Goal: Information Seeking & Learning: Learn about a topic

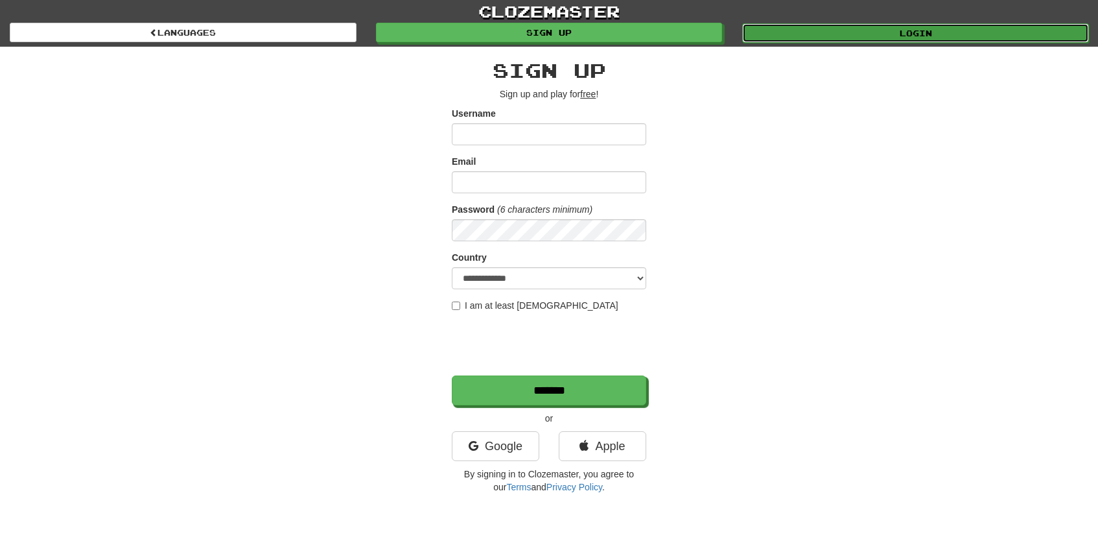
click at [795, 29] on link "Login" at bounding box center [915, 32] width 347 height 19
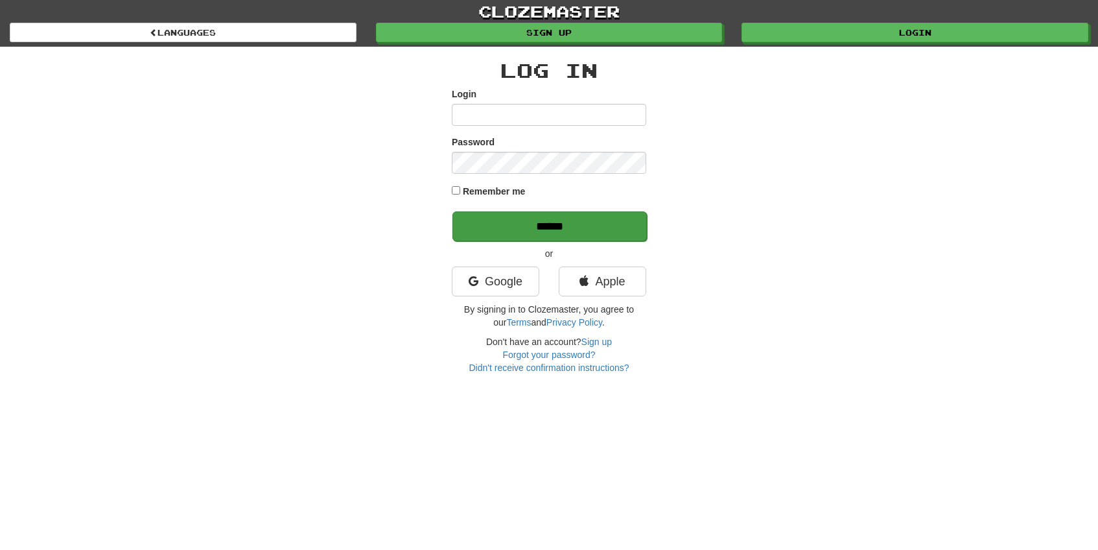
type input "*****"
click at [529, 231] on input "******" at bounding box center [550, 226] width 195 height 30
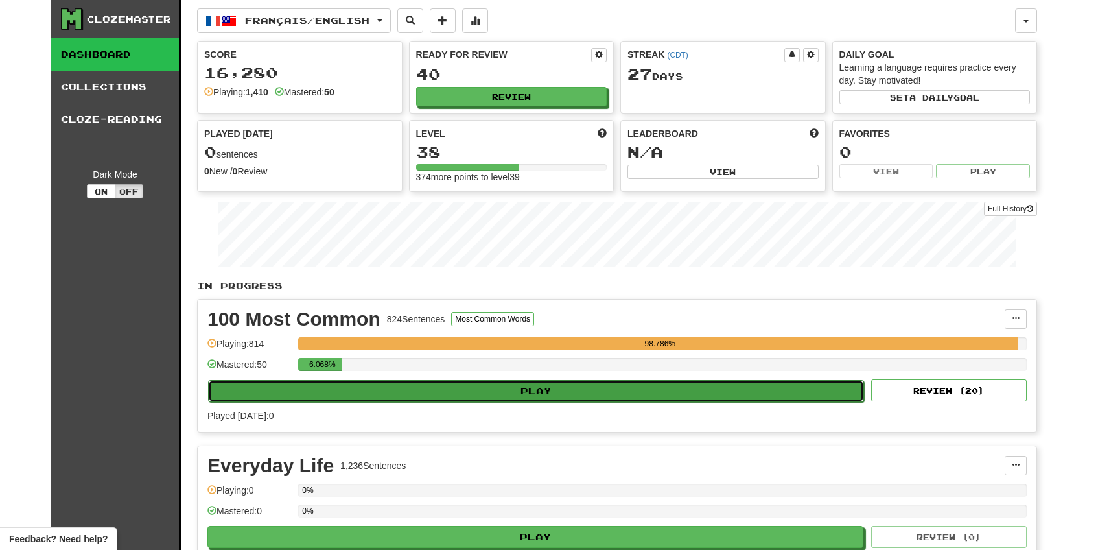
click at [416, 388] on button "Play" at bounding box center [536, 391] width 656 height 22
select select "**"
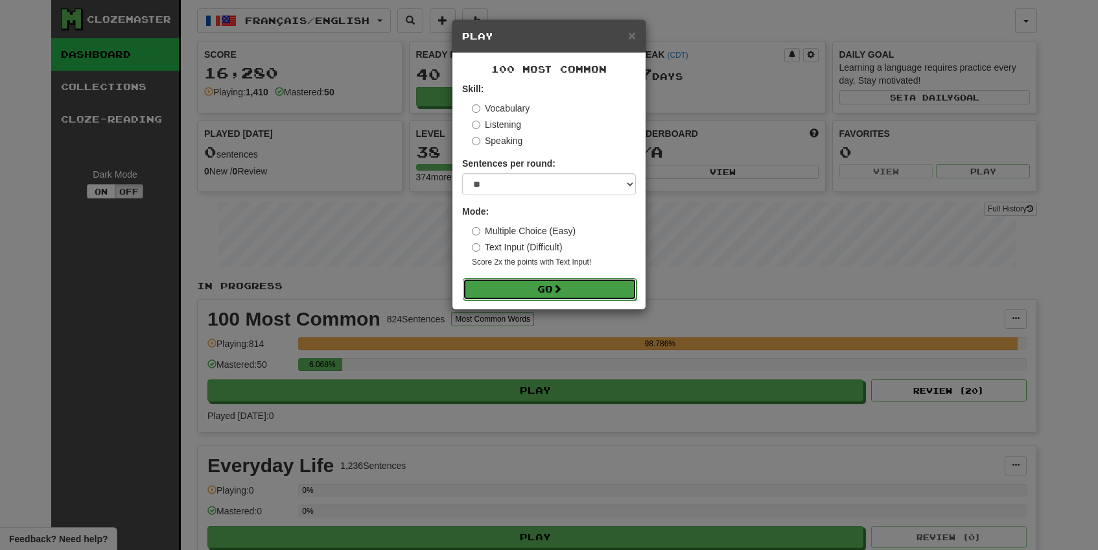
click at [523, 294] on button "Go" at bounding box center [550, 289] width 174 height 22
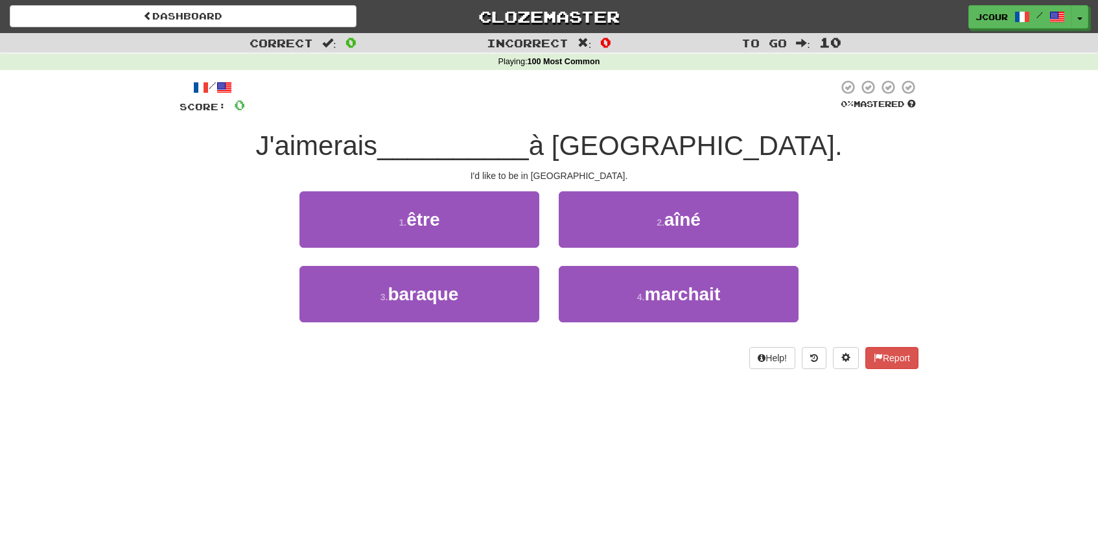
click at [509, 252] on div "1 . être" at bounding box center [419, 228] width 259 height 75
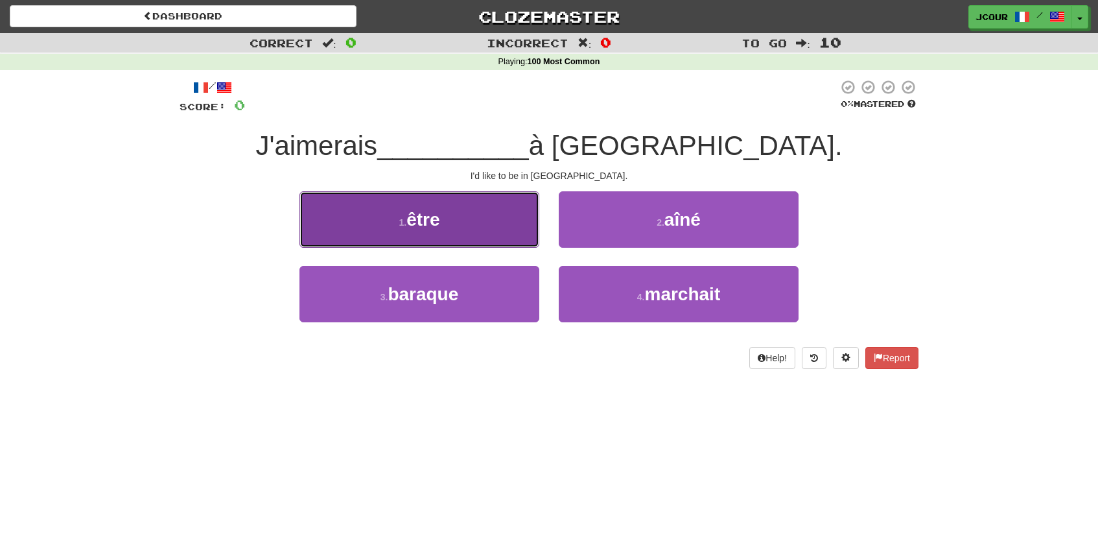
click at [492, 231] on button "1 . être" at bounding box center [420, 219] width 240 height 56
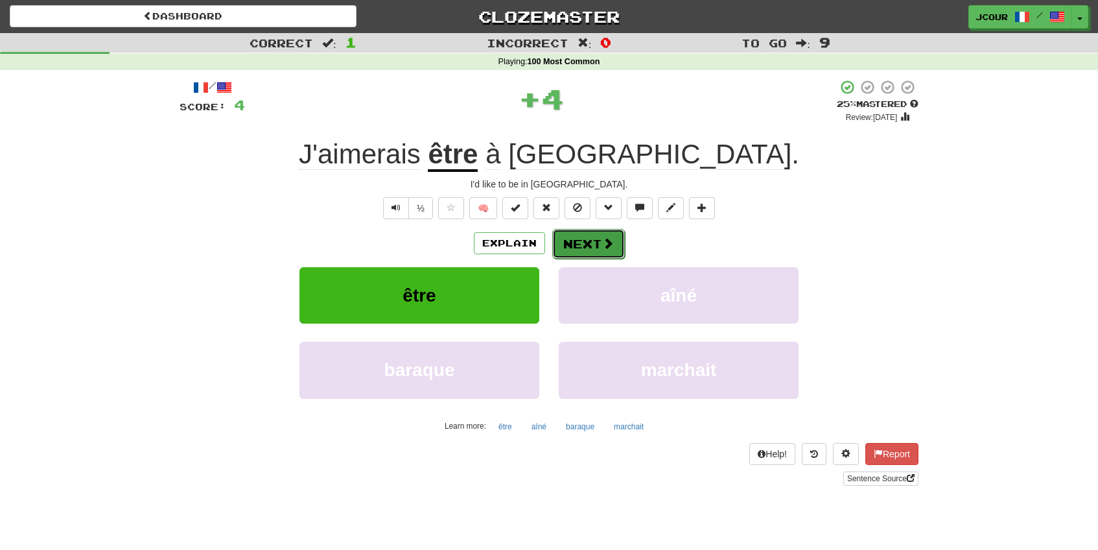
click at [579, 239] on button "Next" at bounding box center [588, 244] width 73 height 30
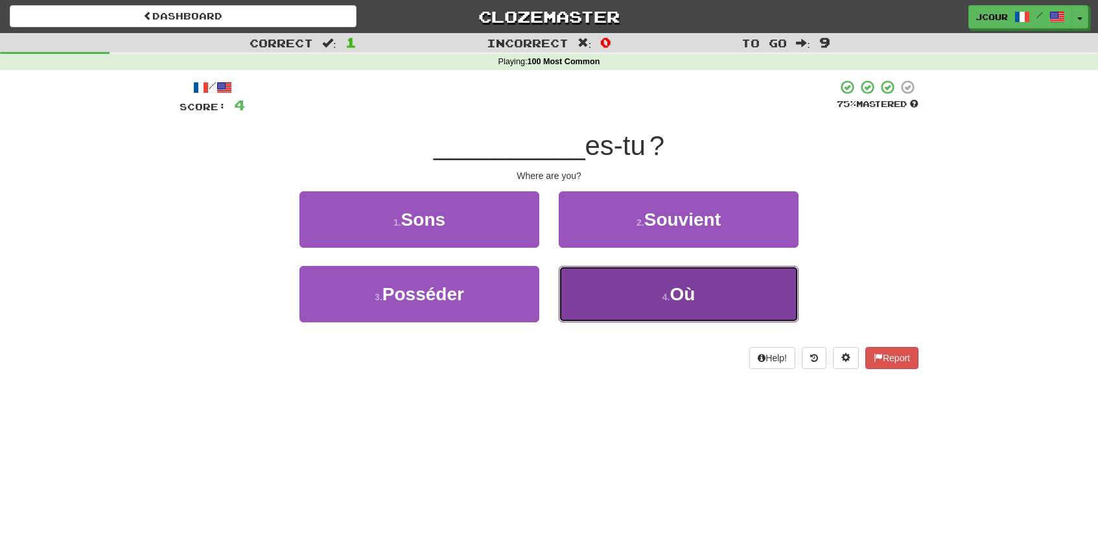
click at [645, 309] on button "4 . [GEOGRAPHIC_DATA]" at bounding box center [679, 294] width 240 height 56
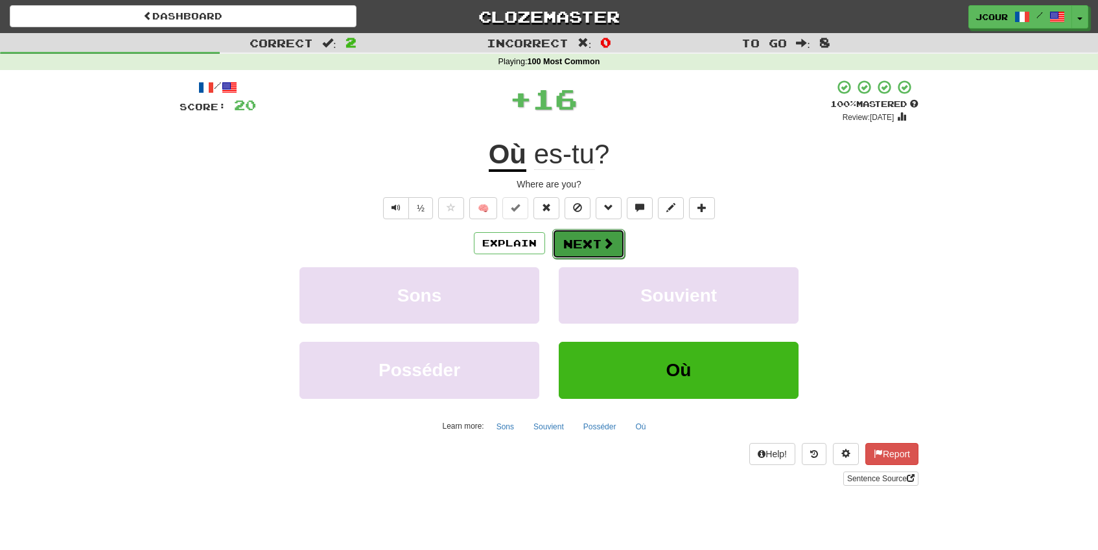
click at [597, 248] on button "Next" at bounding box center [588, 244] width 73 height 30
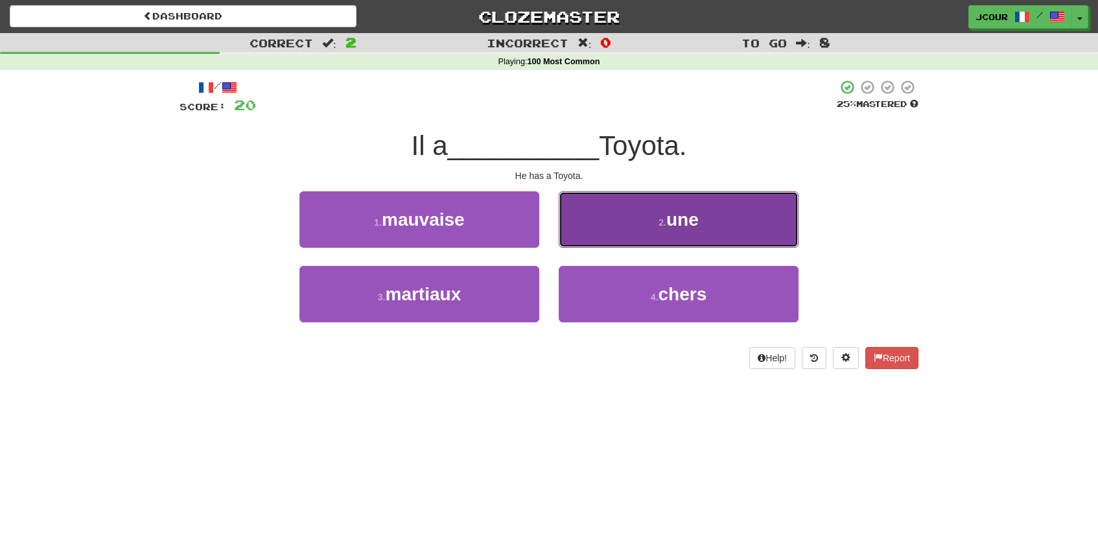
click at [593, 226] on button "2 . une" at bounding box center [679, 219] width 240 height 56
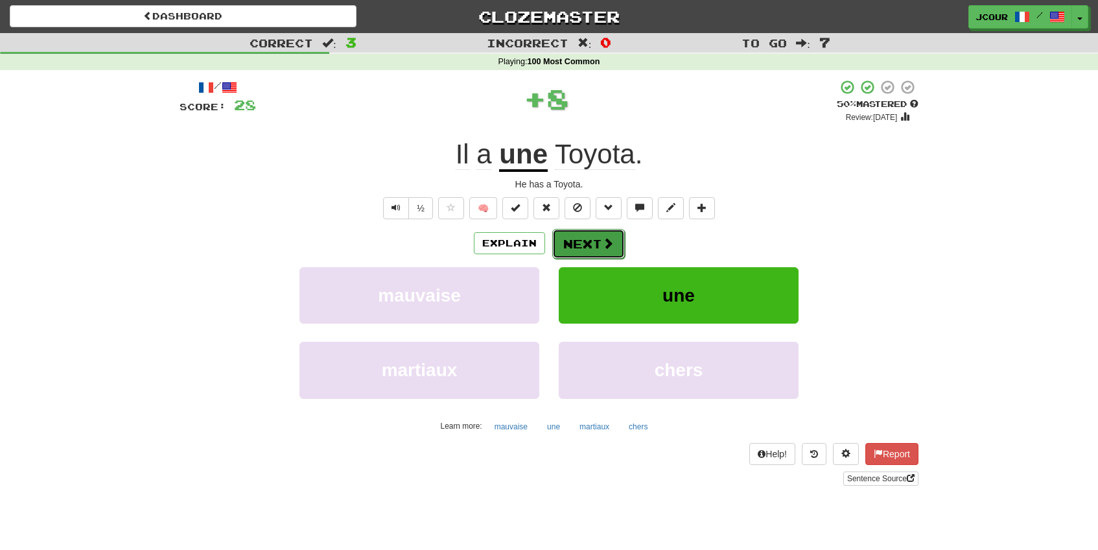
click at [585, 244] on button "Next" at bounding box center [588, 244] width 73 height 30
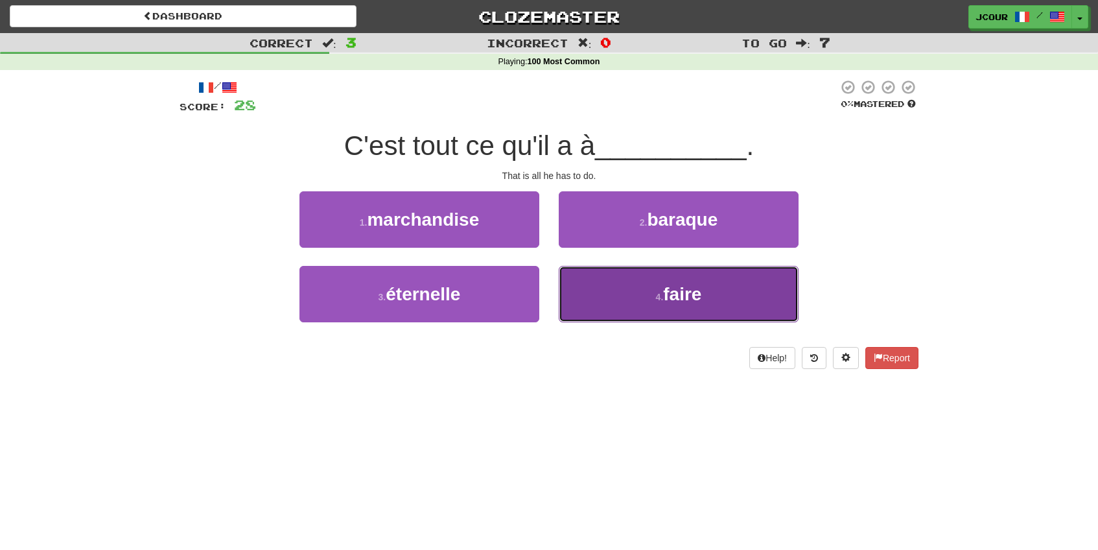
click at [602, 294] on button "4 . faire" at bounding box center [679, 294] width 240 height 56
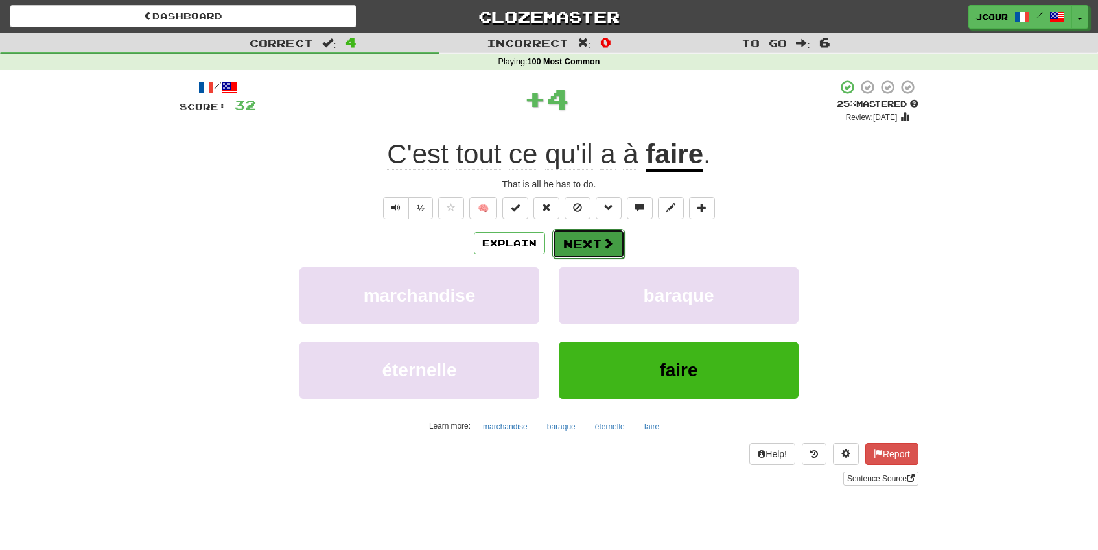
click at [578, 248] on button "Next" at bounding box center [588, 244] width 73 height 30
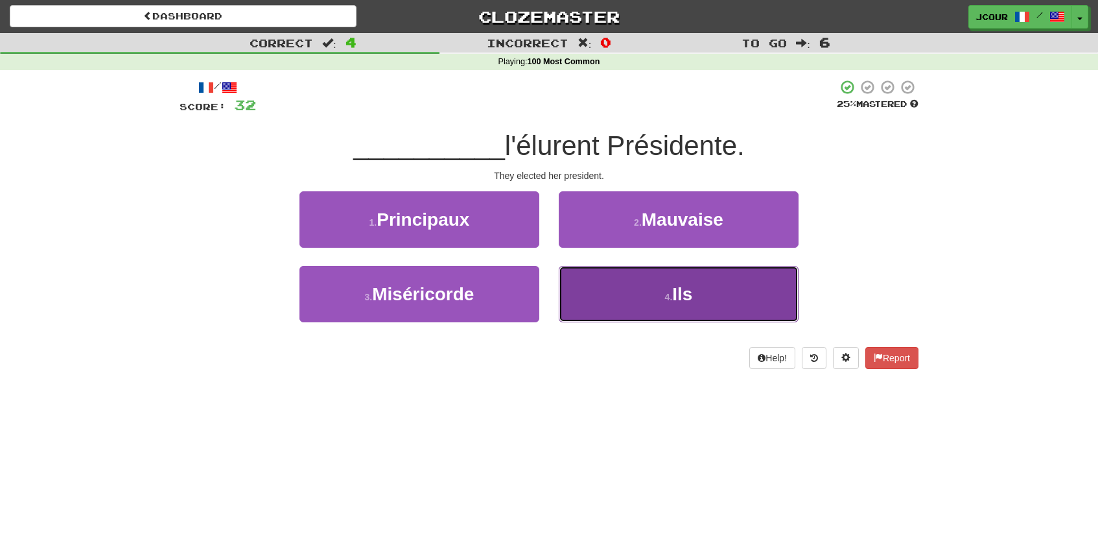
click at [617, 307] on button "4 . Ils" at bounding box center [679, 294] width 240 height 56
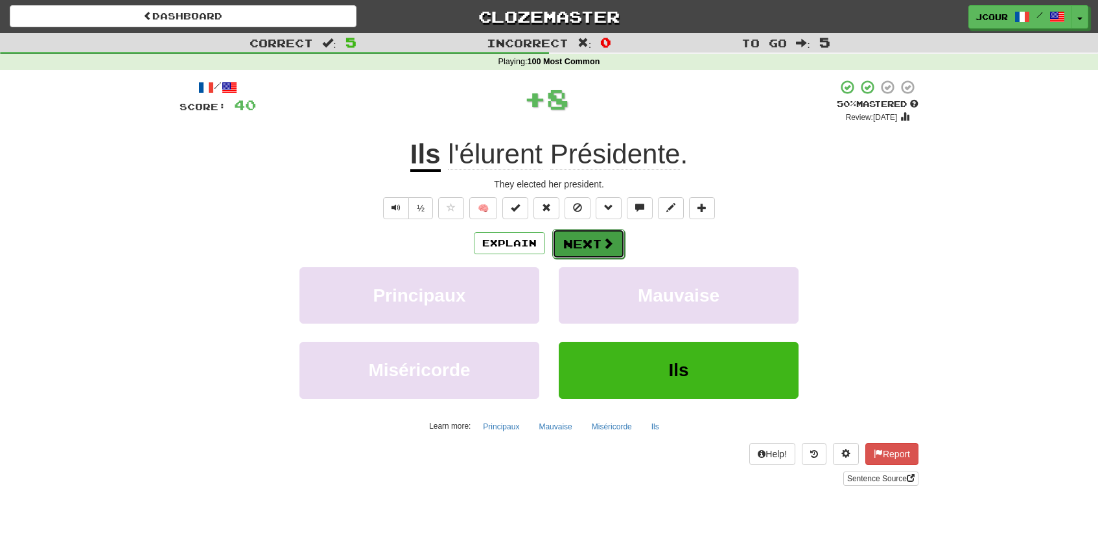
click at [582, 234] on button "Next" at bounding box center [588, 244] width 73 height 30
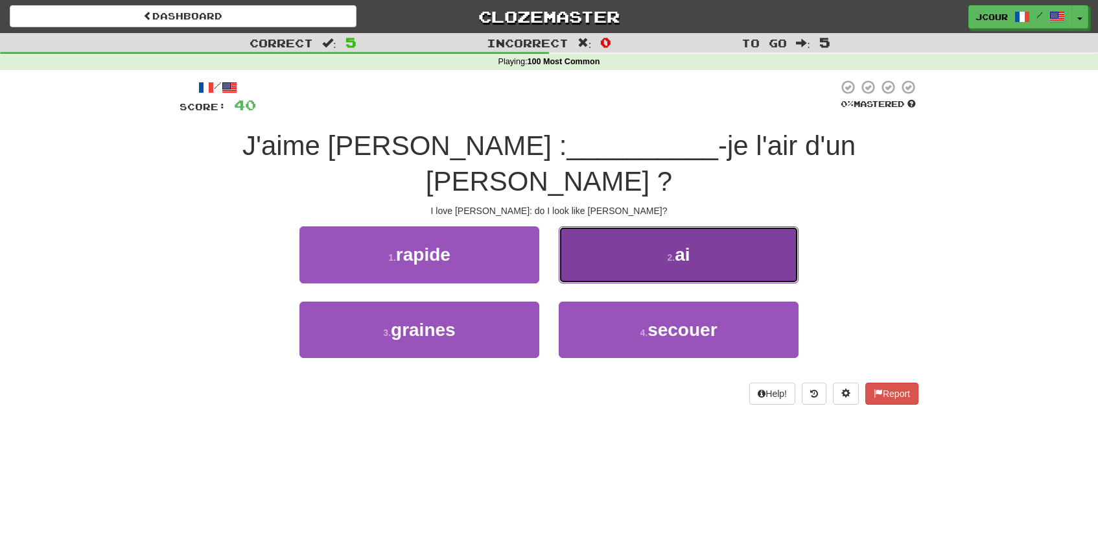
click at [602, 233] on button "2 . ai" at bounding box center [679, 254] width 240 height 56
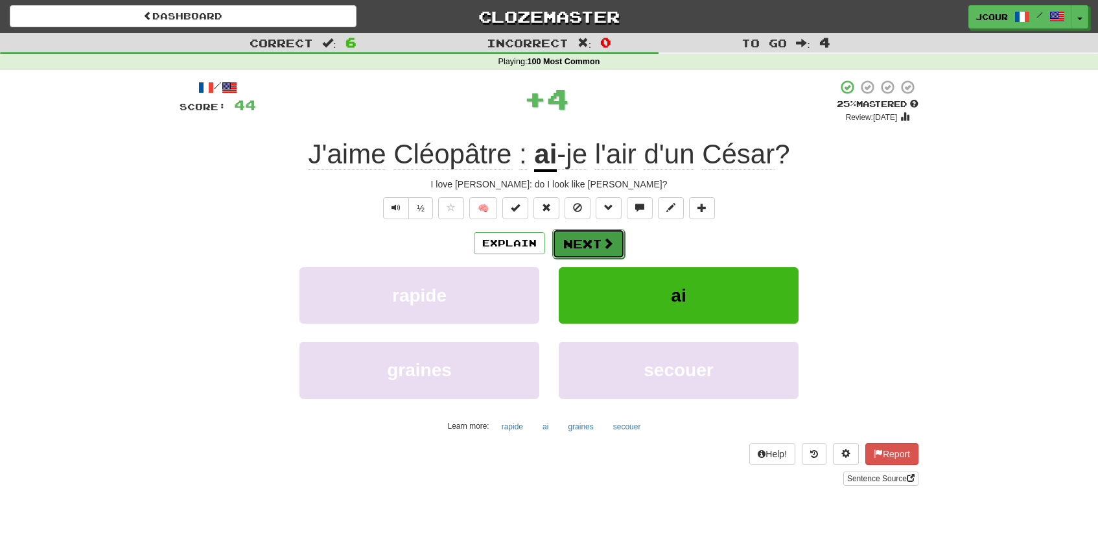
click at [597, 243] on button "Next" at bounding box center [588, 244] width 73 height 30
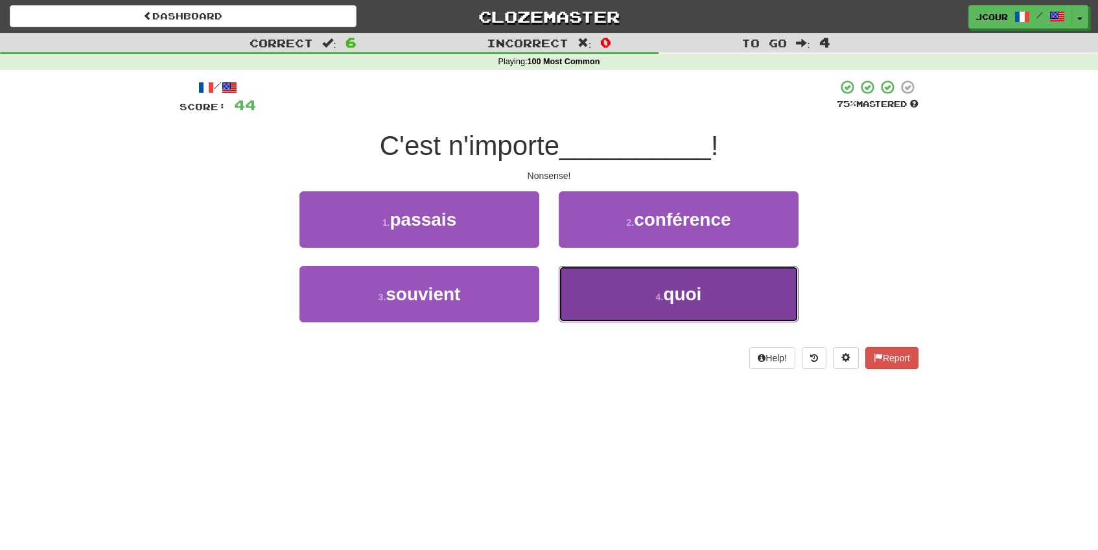
click at [624, 316] on button "4 . quoi" at bounding box center [679, 294] width 240 height 56
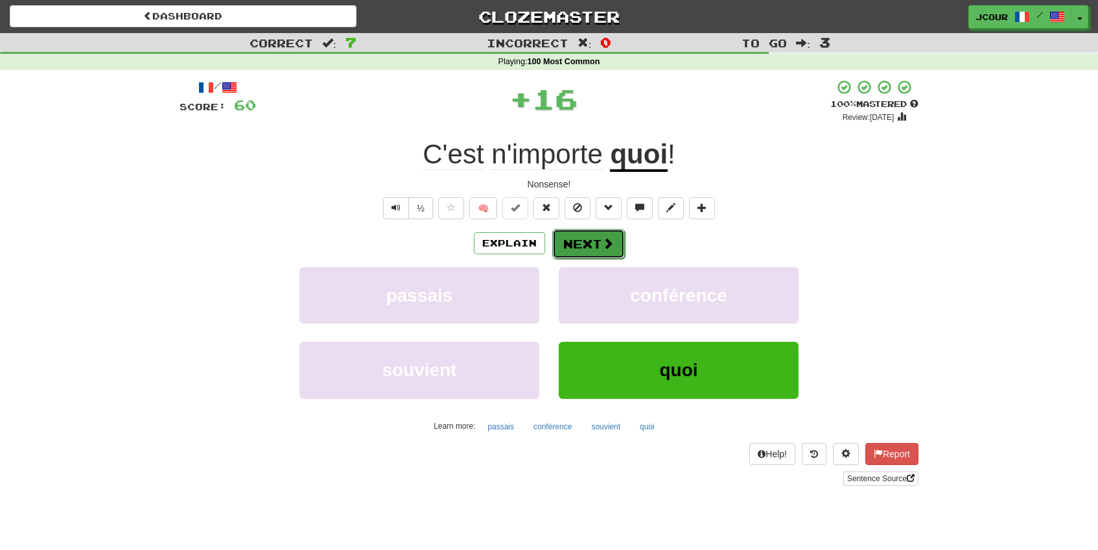
click at [600, 244] on button "Next" at bounding box center [588, 244] width 73 height 30
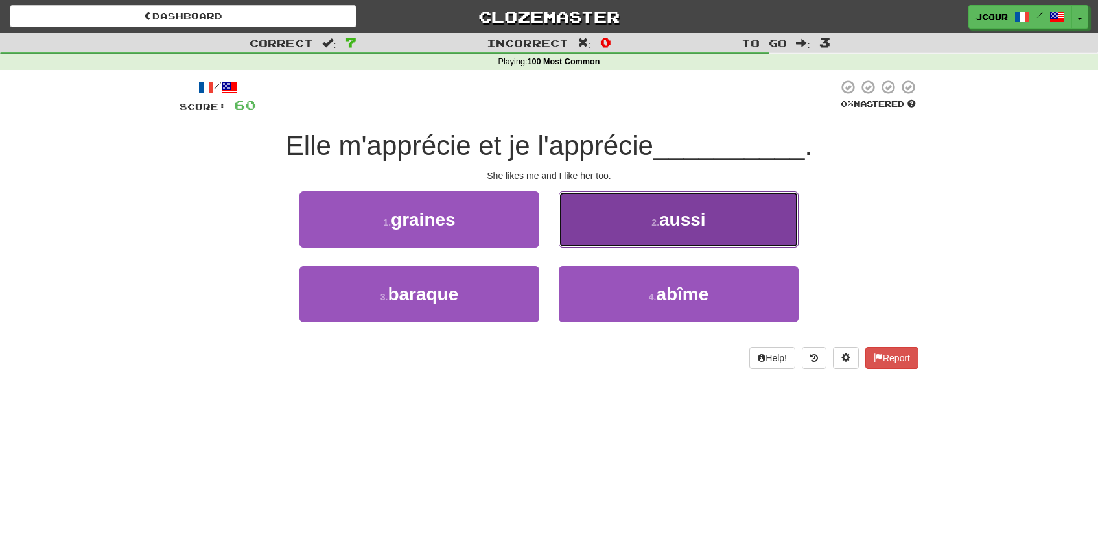
click at [600, 234] on button "2 . aussi" at bounding box center [679, 219] width 240 height 56
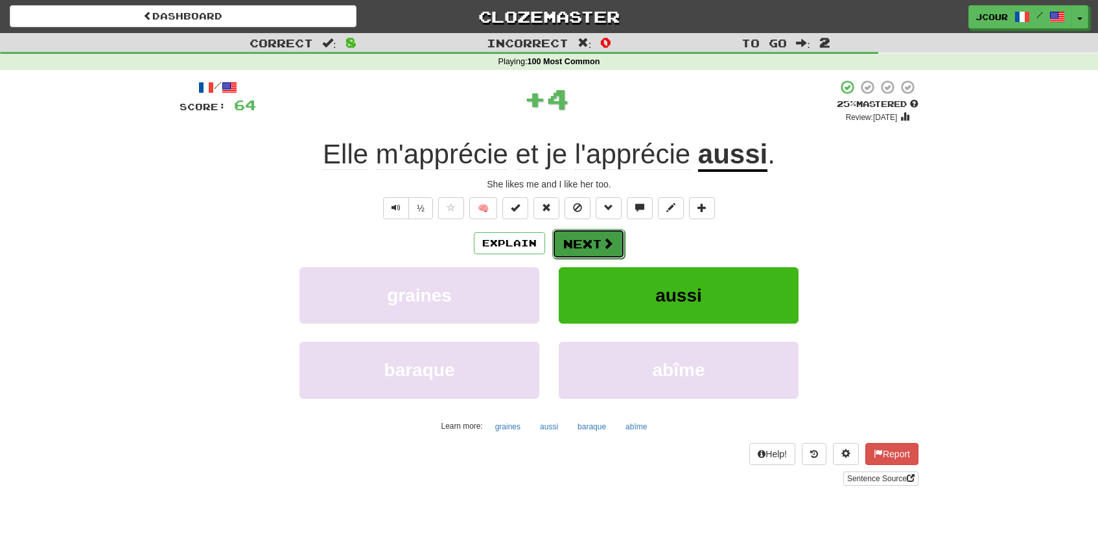
click at [600, 239] on button "Next" at bounding box center [588, 244] width 73 height 30
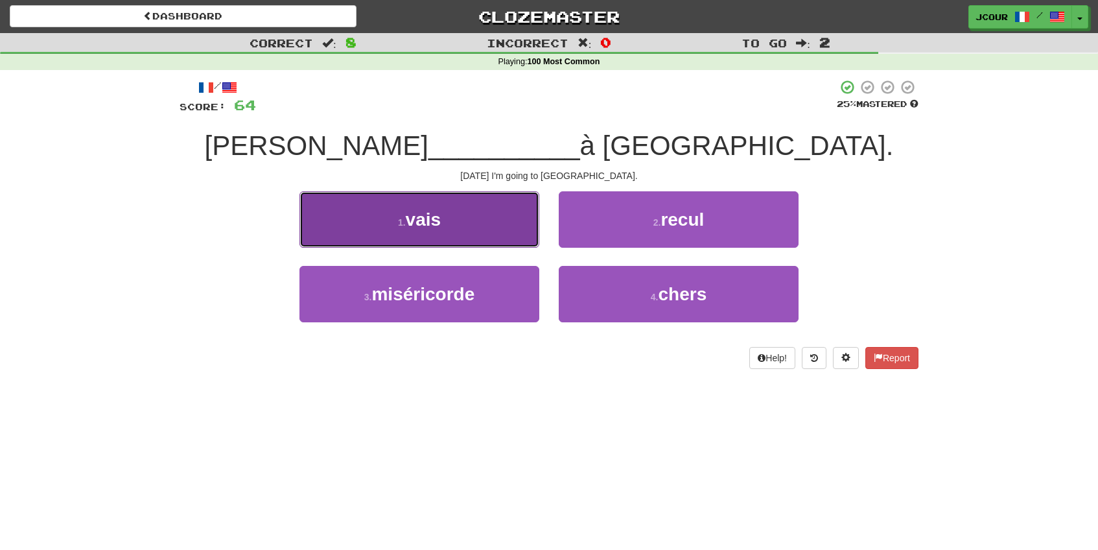
click at [508, 244] on button "1 . vais" at bounding box center [420, 219] width 240 height 56
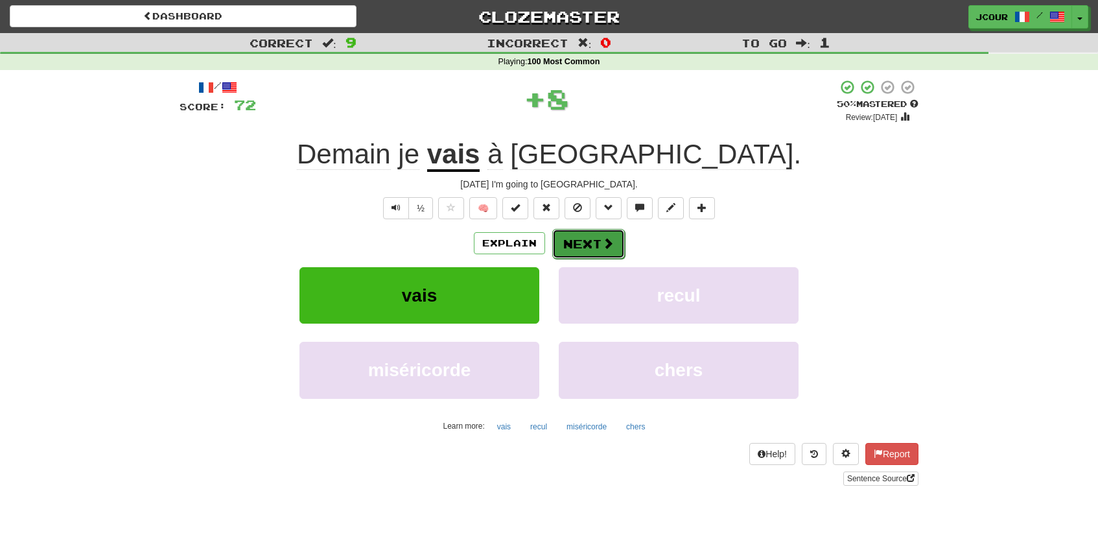
click at [586, 246] on button "Next" at bounding box center [588, 244] width 73 height 30
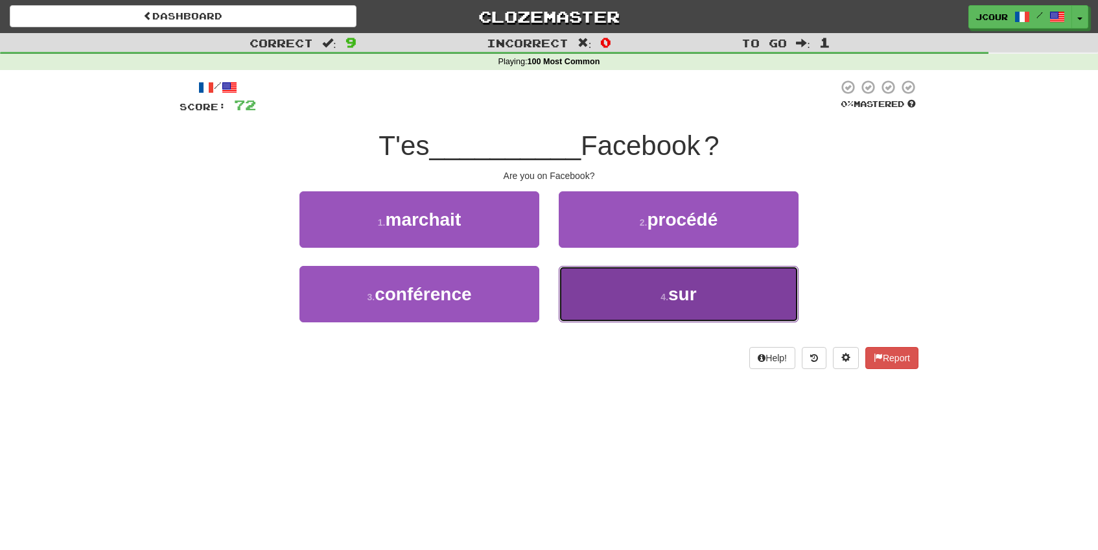
click at [610, 298] on button "4 . sur" at bounding box center [679, 294] width 240 height 56
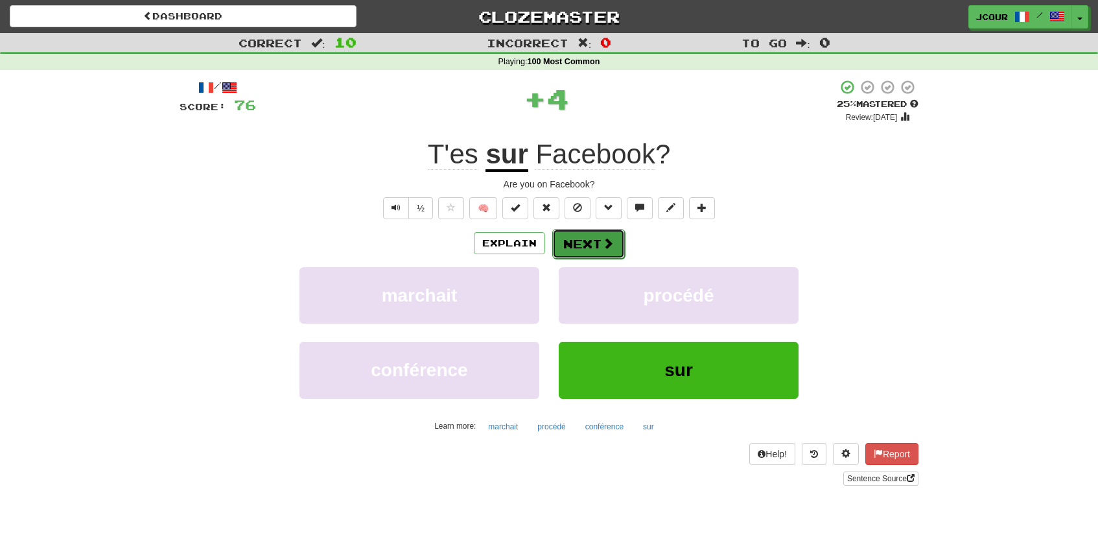
click at [589, 244] on button "Next" at bounding box center [588, 244] width 73 height 30
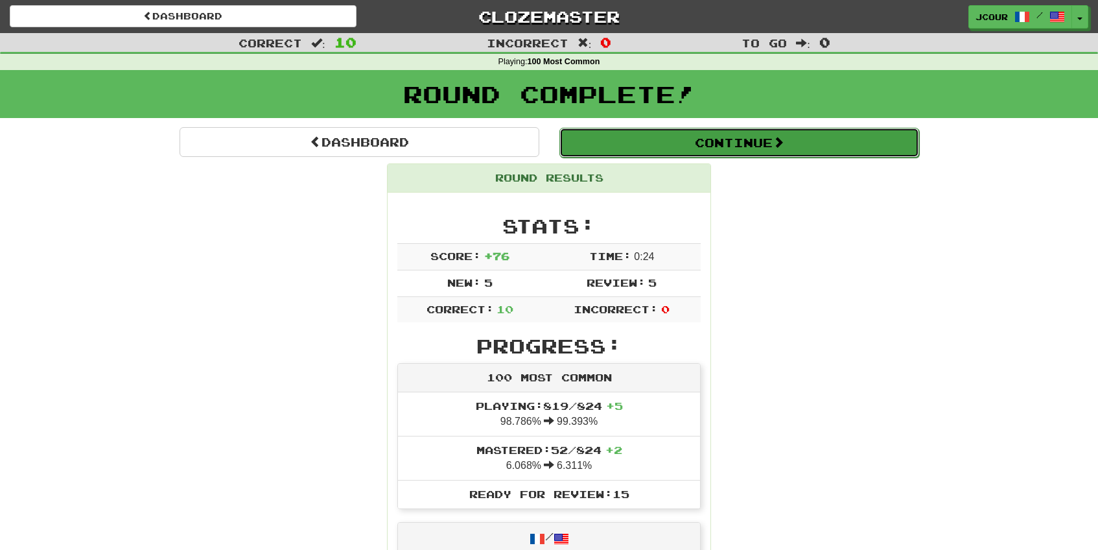
click at [667, 145] on button "Continue" at bounding box center [740, 143] width 360 height 30
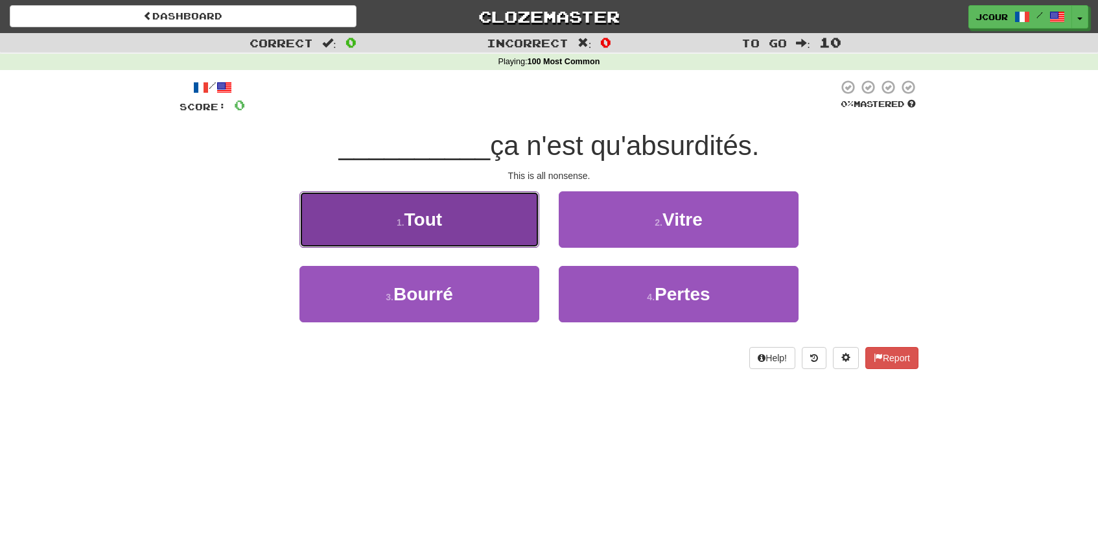
click at [508, 224] on button "1 . Tout" at bounding box center [420, 219] width 240 height 56
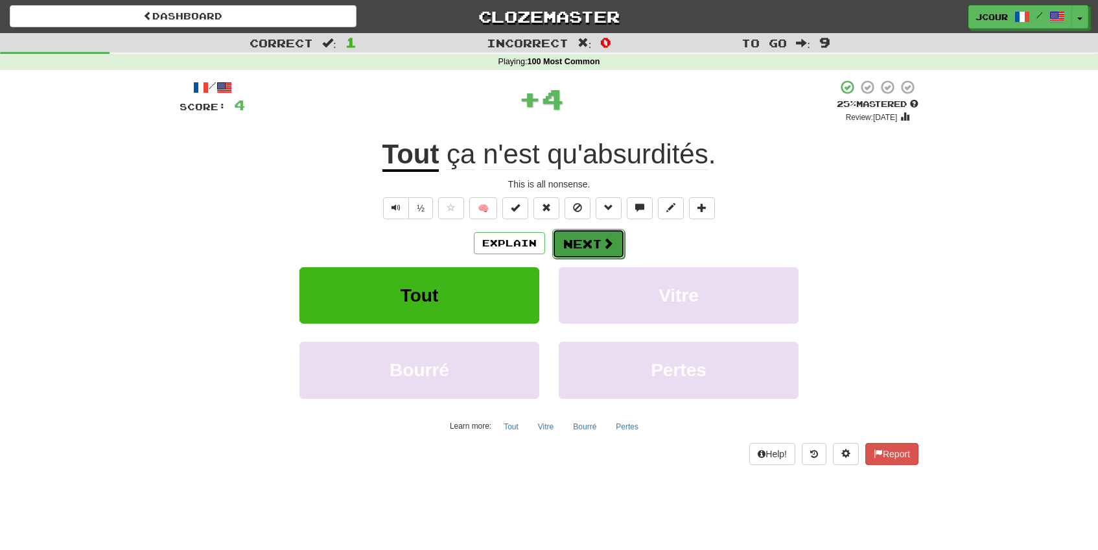
click at [598, 244] on button "Next" at bounding box center [588, 244] width 73 height 30
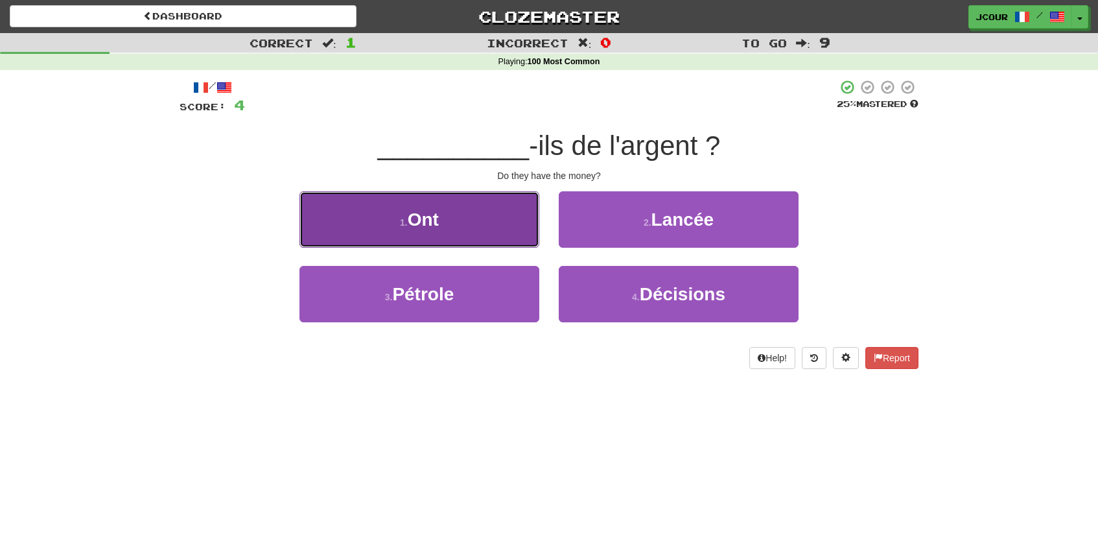
click at [502, 230] on button "1 . Ont" at bounding box center [420, 219] width 240 height 56
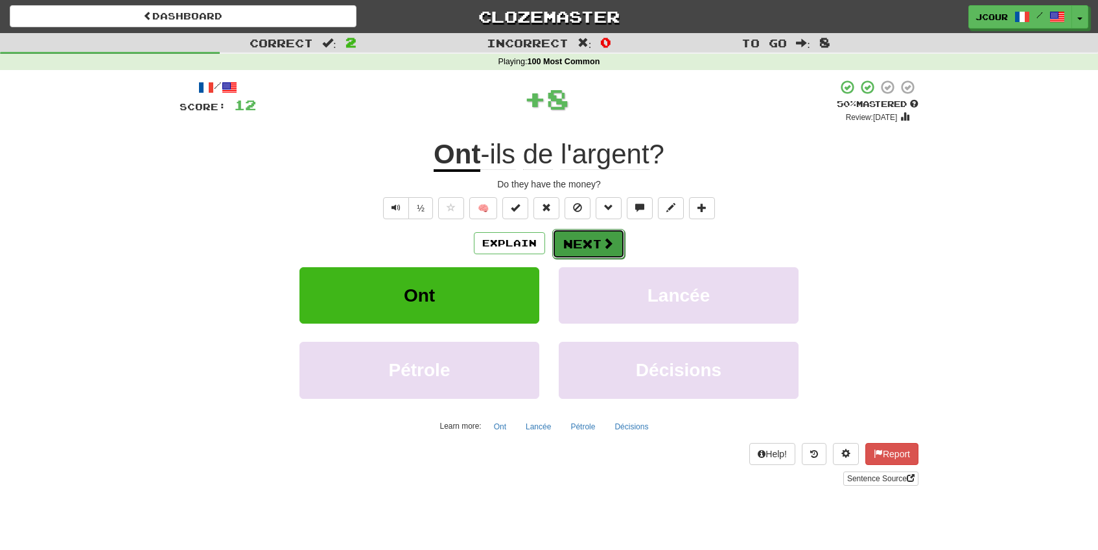
click at [580, 235] on button "Next" at bounding box center [588, 244] width 73 height 30
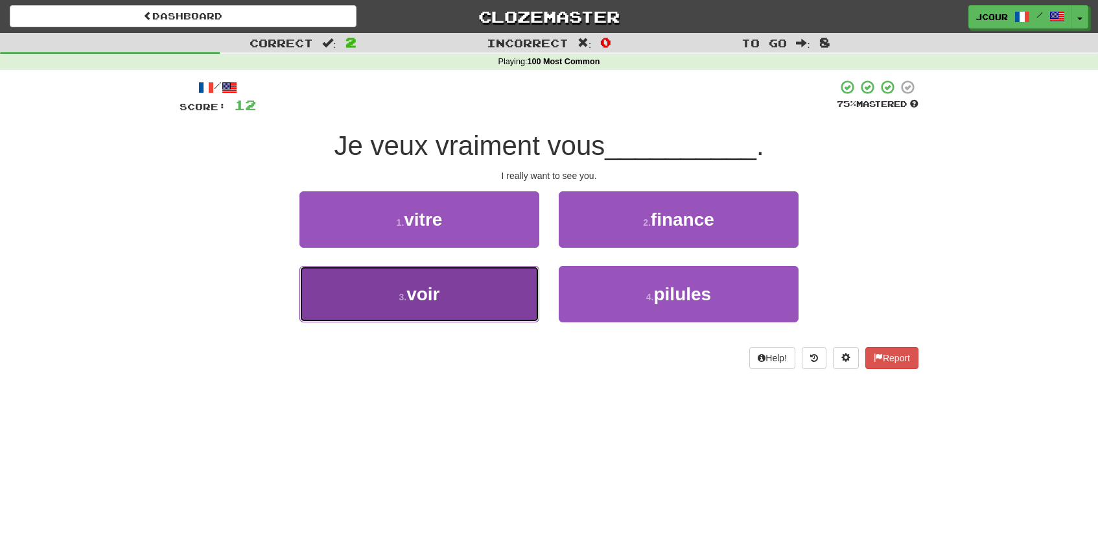
click at [504, 283] on button "3 . voir" at bounding box center [420, 294] width 240 height 56
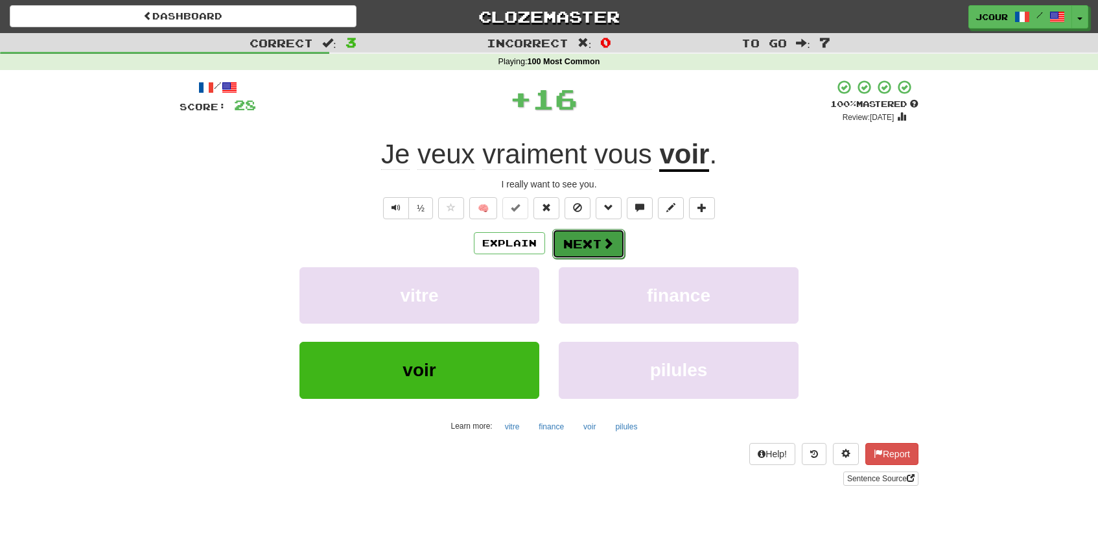
click at [619, 243] on button "Next" at bounding box center [588, 244] width 73 height 30
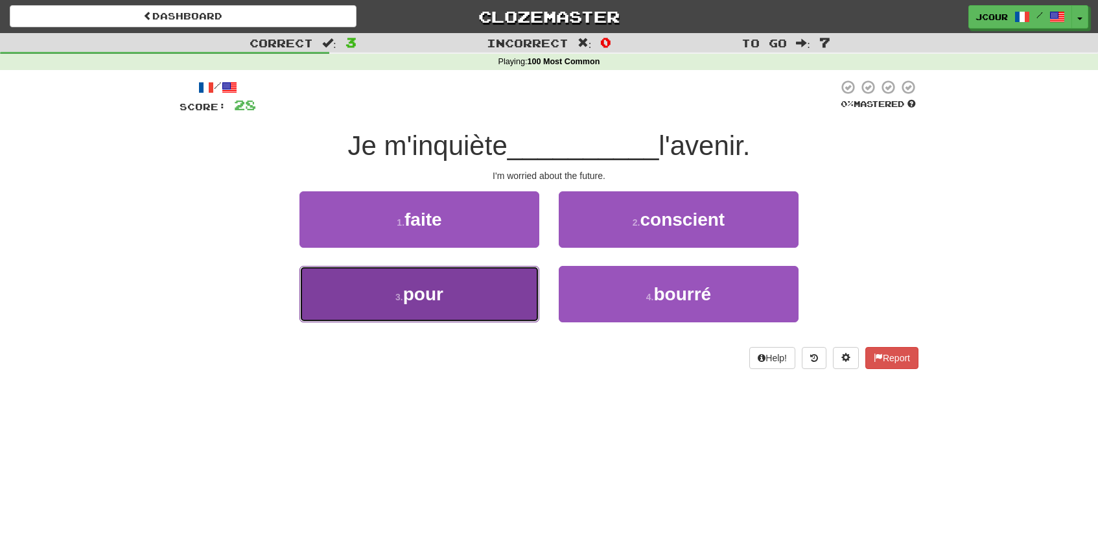
click at [482, 307] on button "3 . pour" at bounding box center [420, 294] width 240 height 56
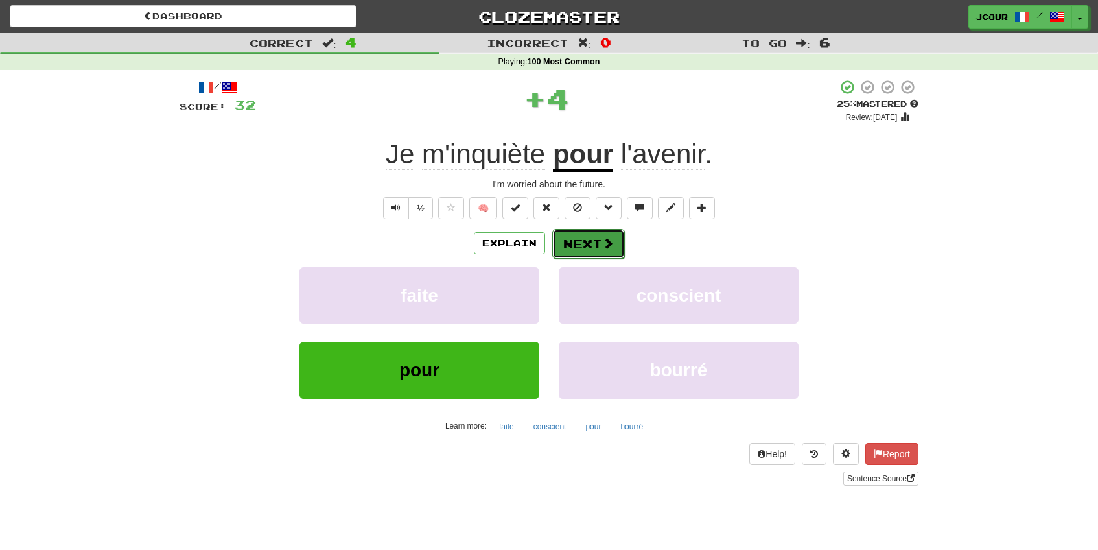
click at [576, 244] on button "Next" at bounding box center [588, 244] width 73 height 30
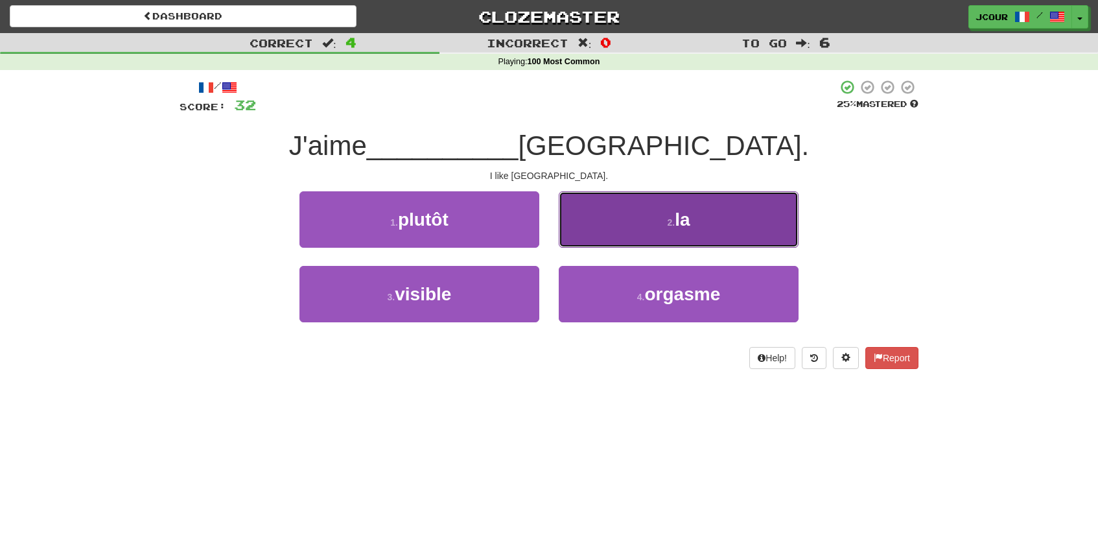
click at [616, 237] on button "2 . la" at bounding box center [679, 219] width 240 height 56
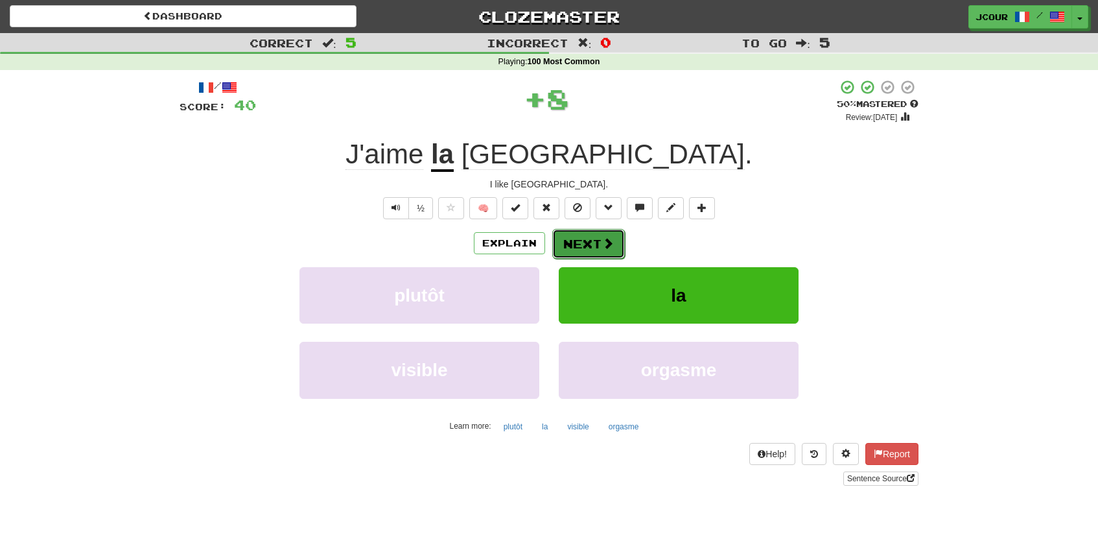
click at [610, 242] on span at bounding box center [608, 243] width 12 height 12
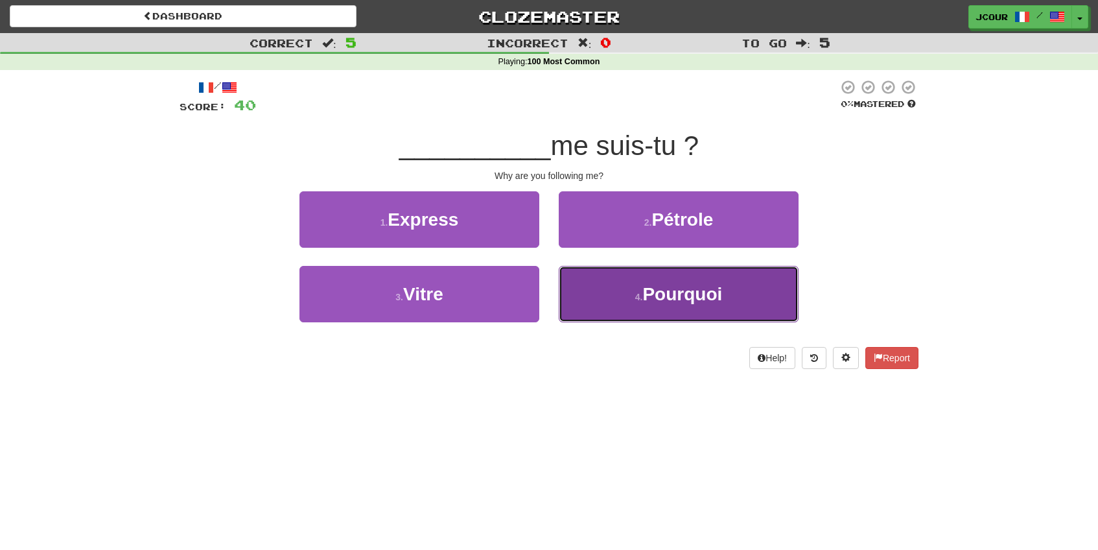
click at [625, 288] on button "4 . Pourquoi" at bounding box center [679, 294] width 240 height 56
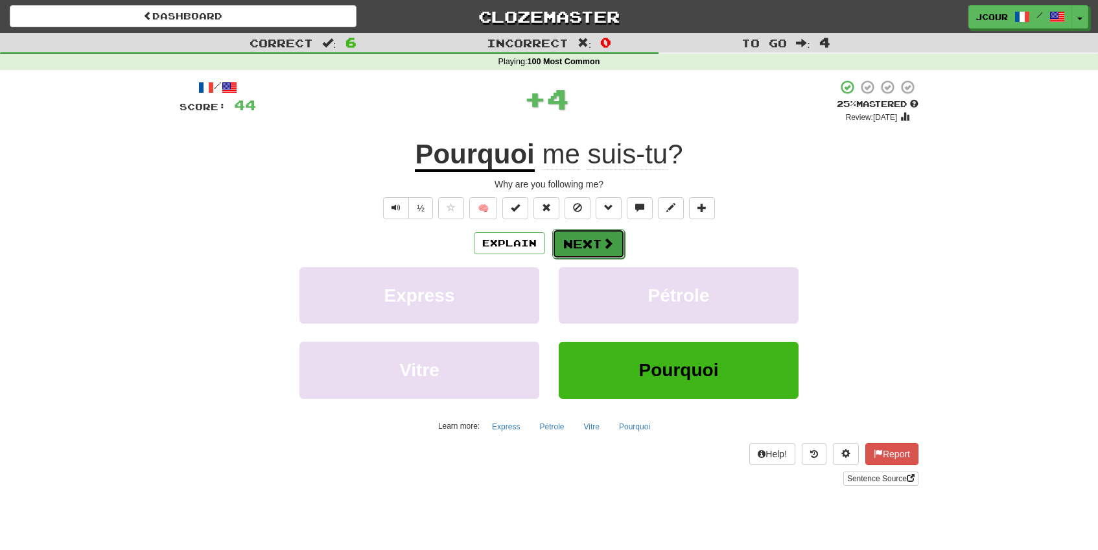
click at [596, 236] on button "Next" at bounding box center [588, 244] width 73 height 30
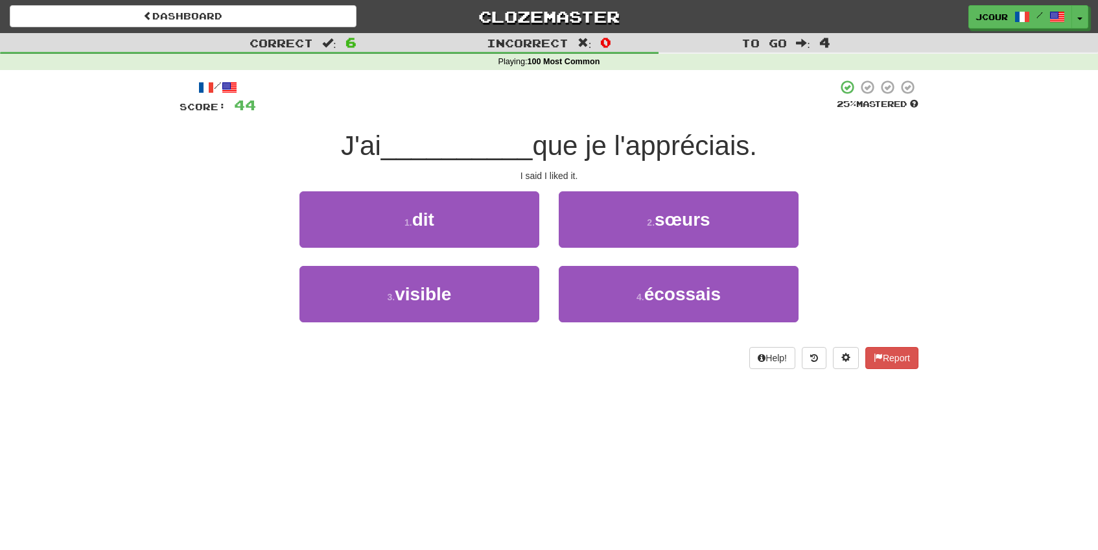
click at [542, 234] on div "1 . dit" at bounding box center [419, 228] width 259 height 75
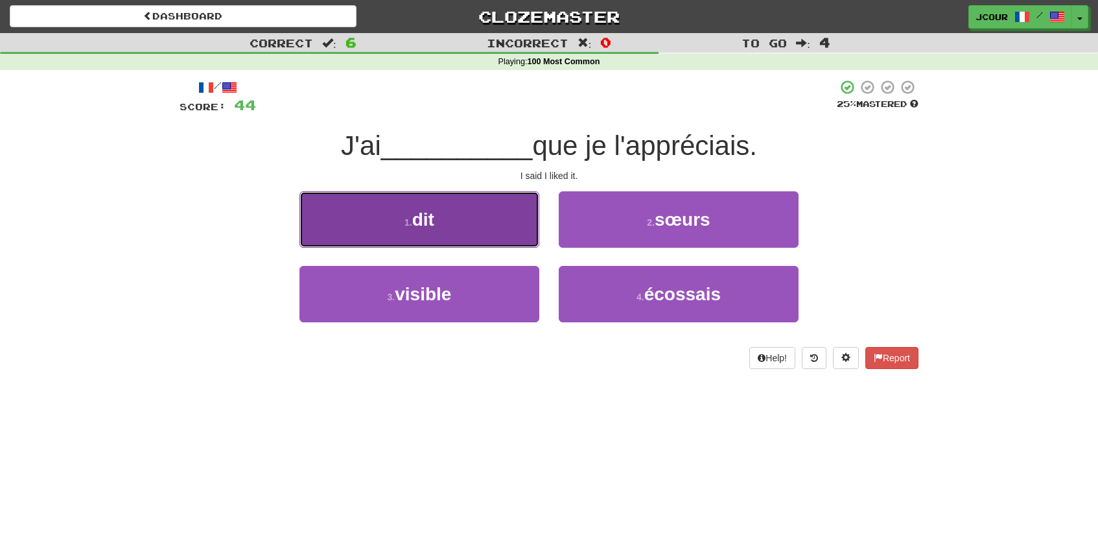
click at [501, 221] on button "1 . dit" at bounding box center [420, 219] width 240 height 56
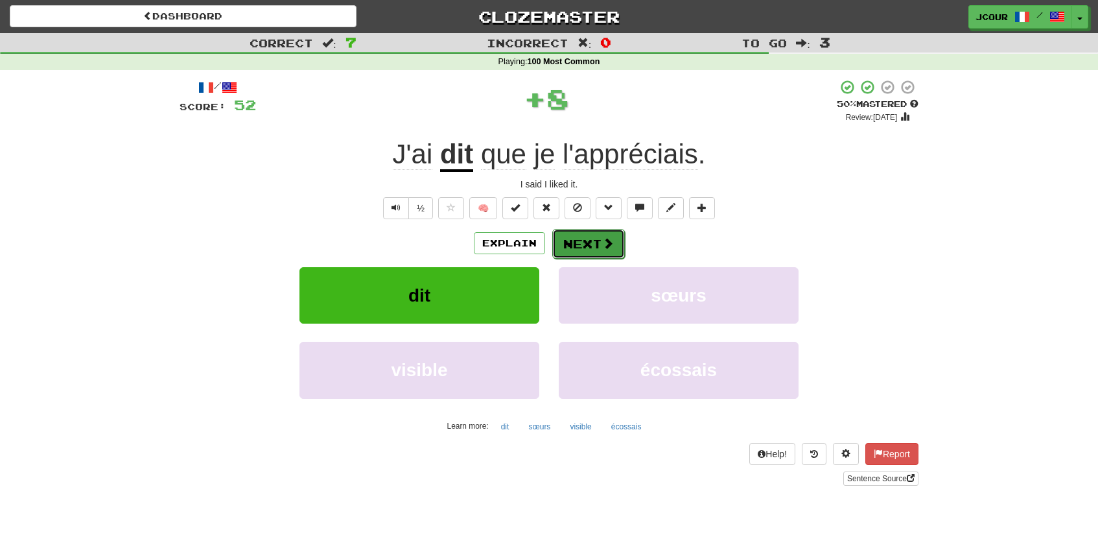
click at [578, 244] on button "Next" at bounding box center [588, 244] width 73 height 30
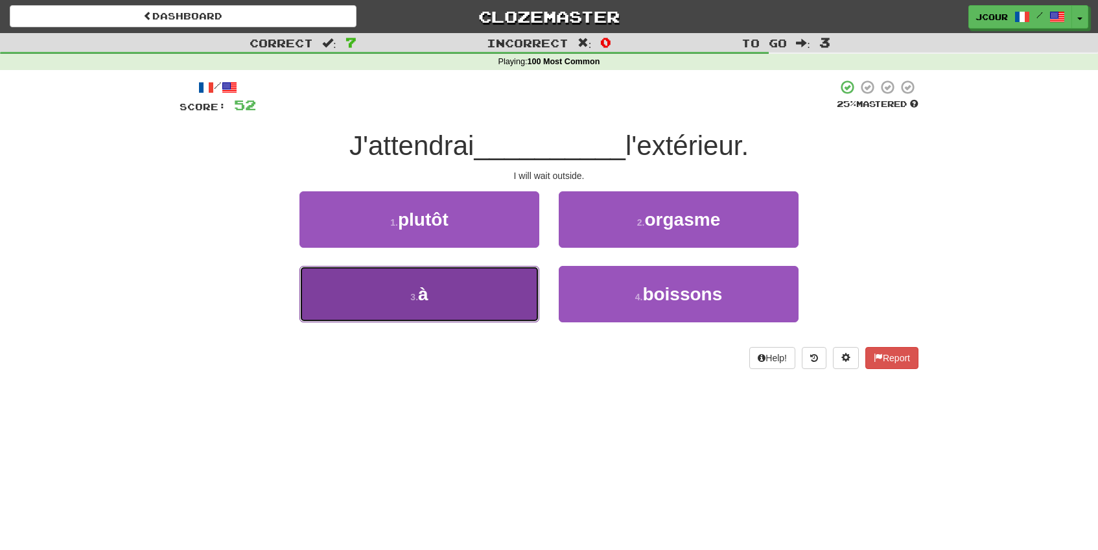
click at [501, 302] on button "3 . à" at bounding box center [420, 294] width 240 height 56
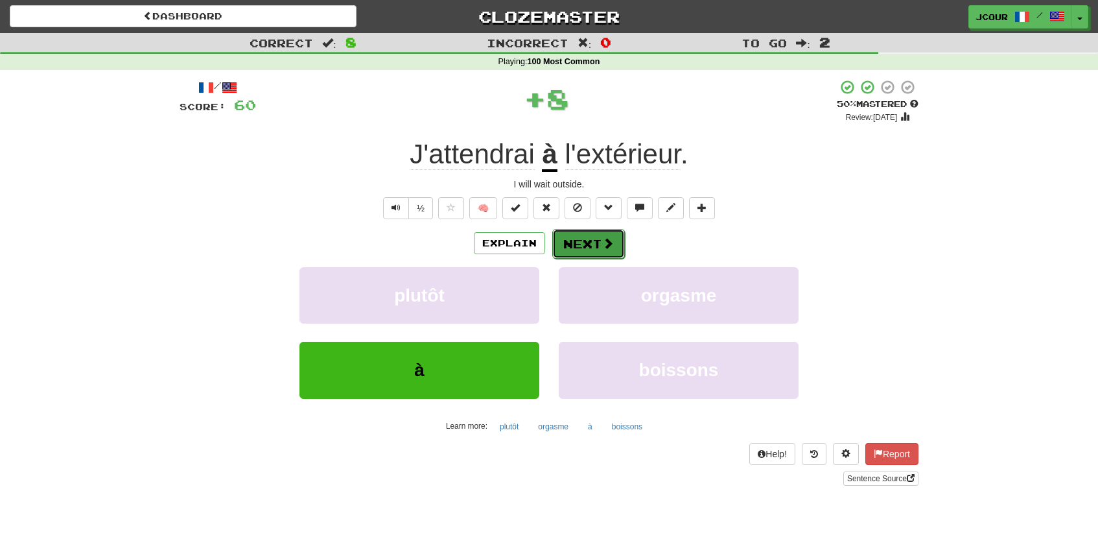
click at [586, 232] on button "Next" at bounding box center [588, 244] width 73 height 30
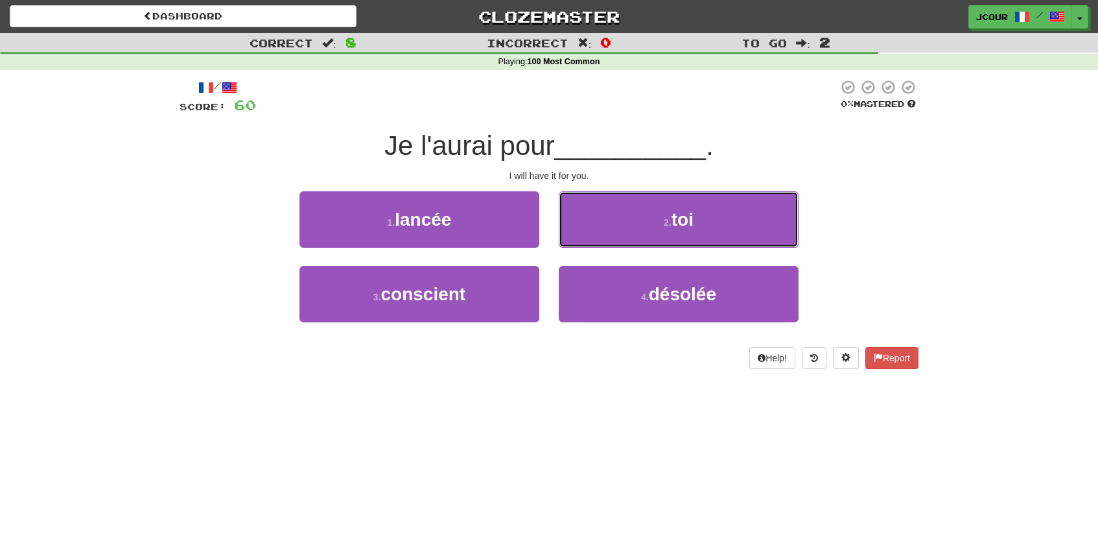
click at [586, 232] on button "2 . toi" at bounding box center [679, 219] width 240 height 56
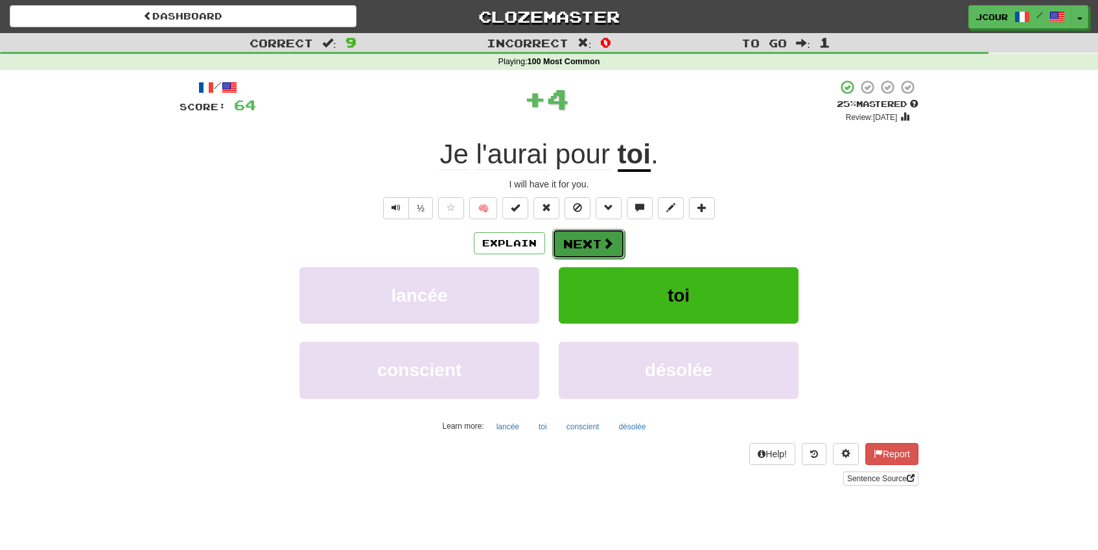
click at [584, 233] on button "Next" at bounding box center [588, 244] width 73 height 30
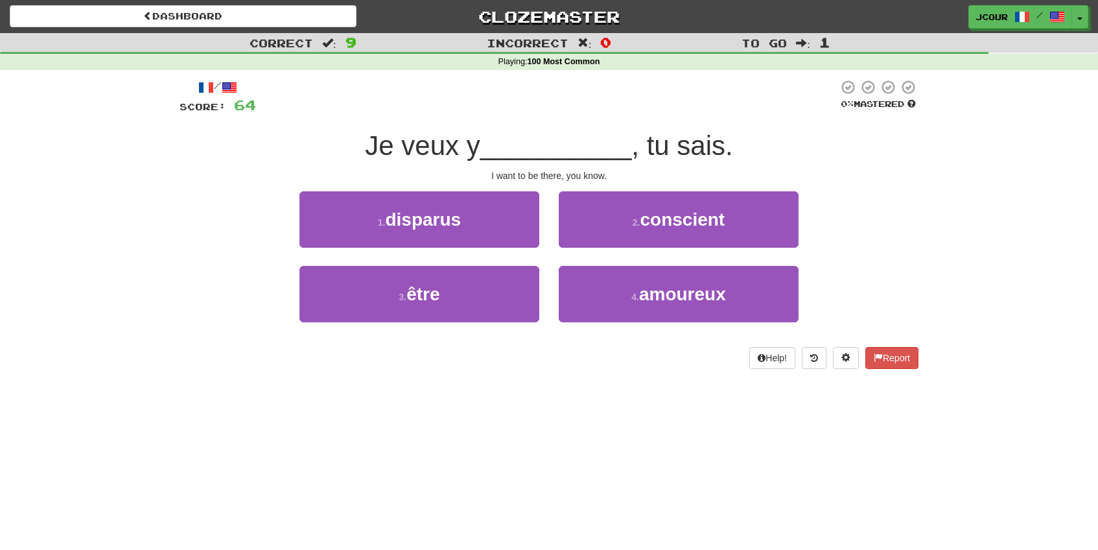
drag, startPoint x: 467, startPoint y: 325, endPoint x: 467, endPoint y: 351, distance: 25.3
click at [467, 351] on div "/ Score: 64 0 % Mastered Je veux y __________ , tu sais. I want to be there, yo…" at bounding box center [549, 224] width 739 height 290
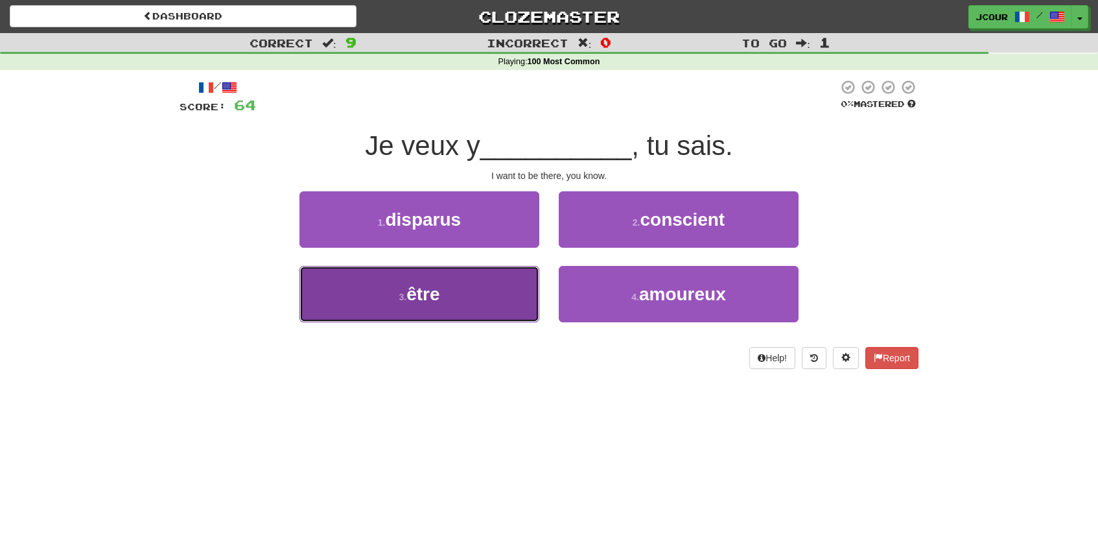
click at [467, 309] on button "3 . être" at bounding box center [420, 294] width 240 height 56
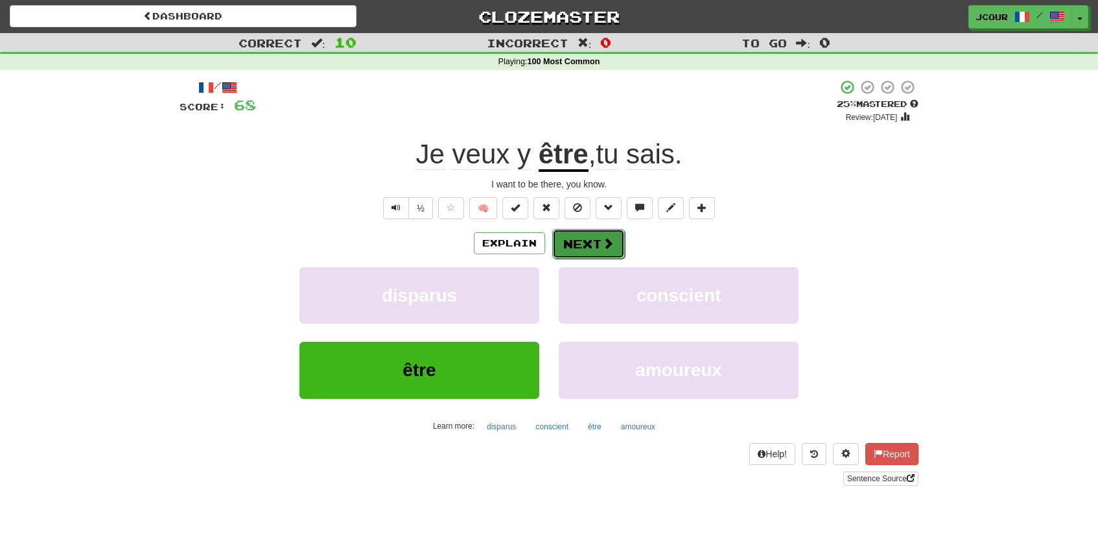
click at [594, 243] on button "Next" at bounding box center [588, 244] width 73 height 30
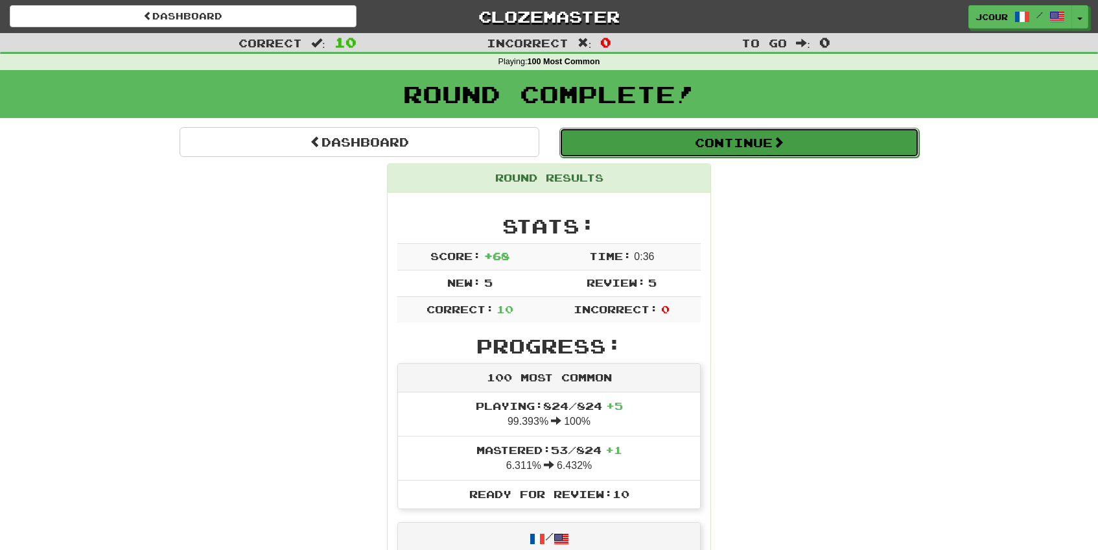
click at [672, 139] on button "Continue" at bounding box center [740, 143] width 360 height 30
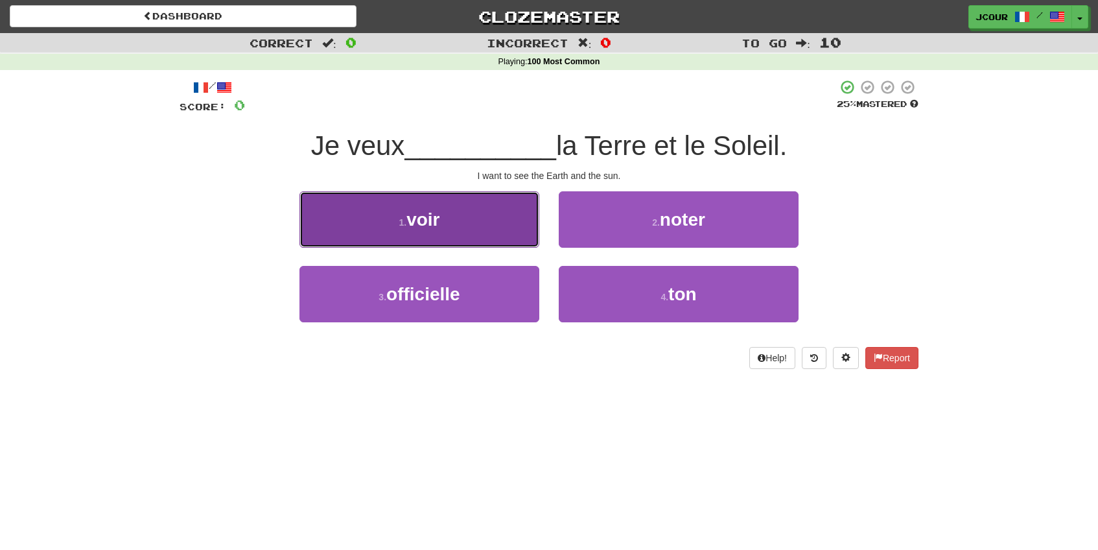
click at [498, 219] on button "1 . voir" at bounding box center [420, 219] width 240 height 56
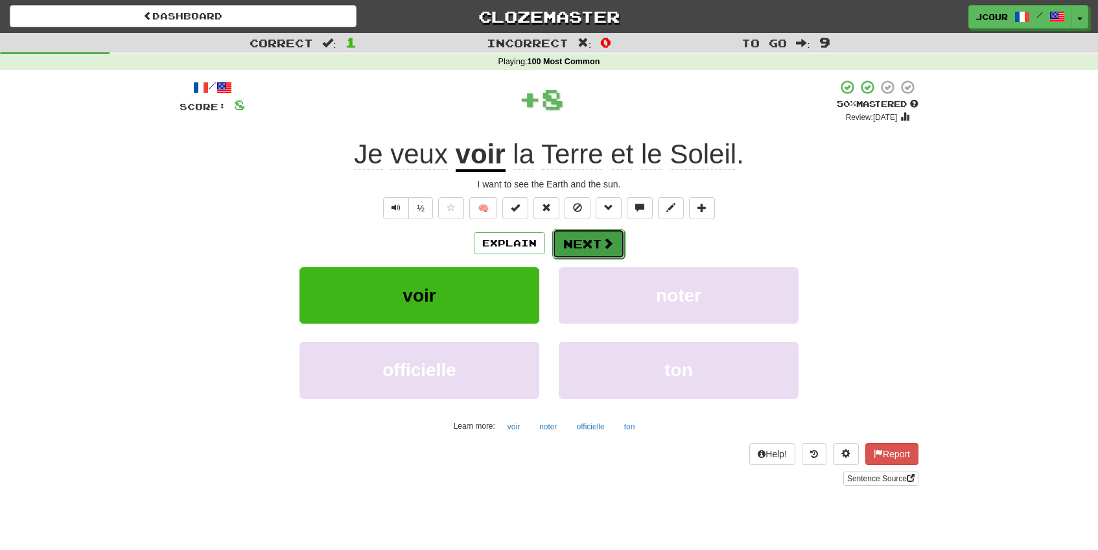
click at [580, 239] on button "Next" at bounding box center [588, 244] width 73 height 30
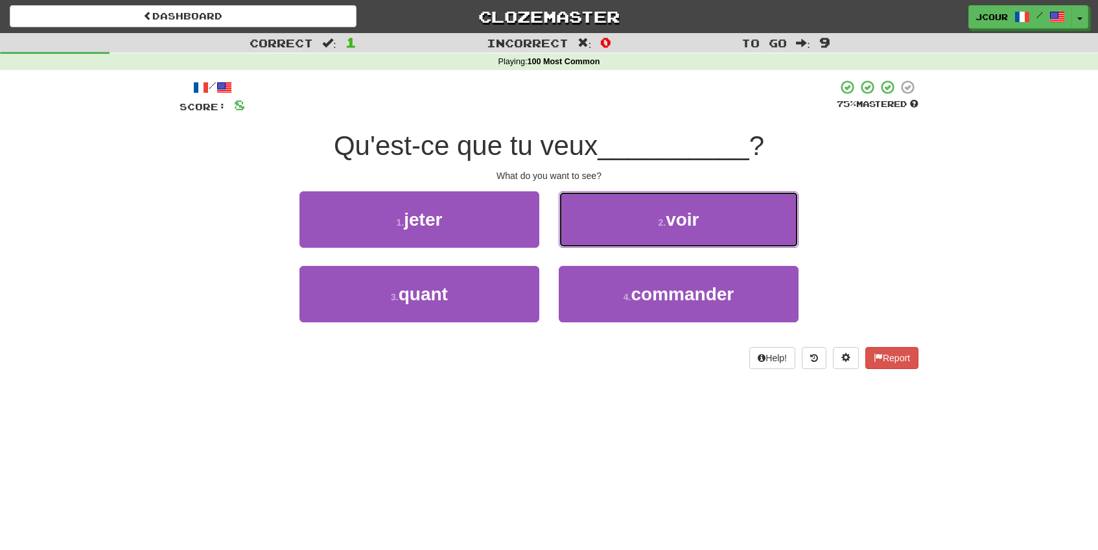
click at [580, 239] on button "2 . voir" at bounding box center [679, 219] width 240 height 56
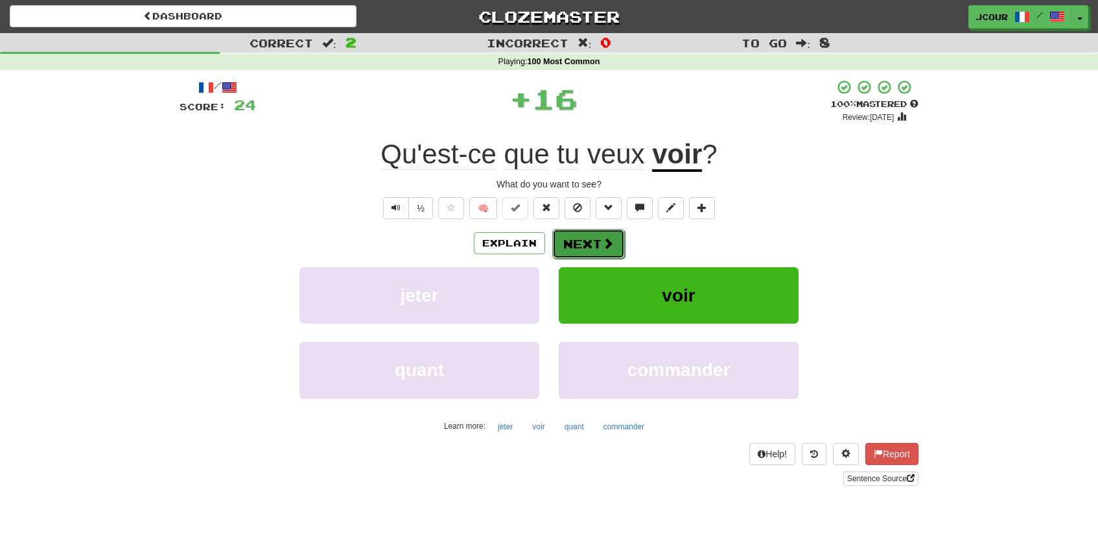
click at [582, 243] on button "Next" at bounding box center [588, 244] width 73 height 30
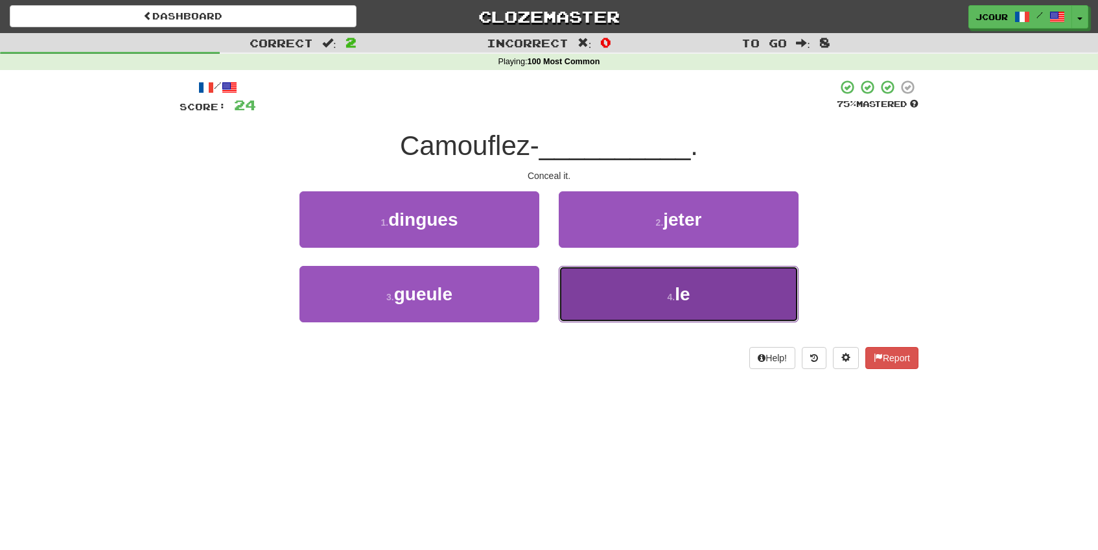
click at [607, 292] on button "4 . le" at bounding box center [679, 294] width 240 height 56
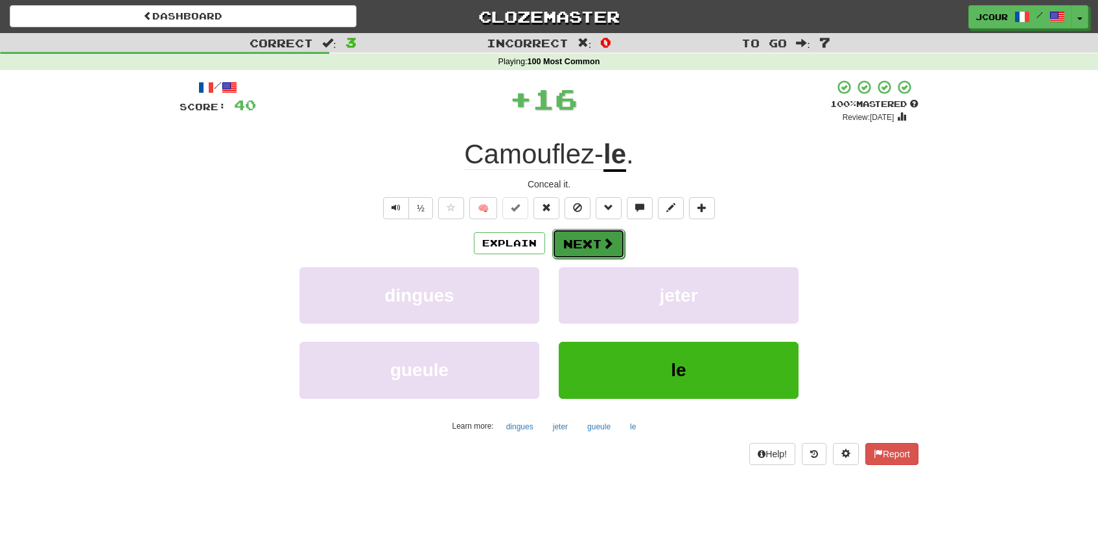
click at [603, 254] on button "Next" at bounding box center [588, 244] width 73 height 30
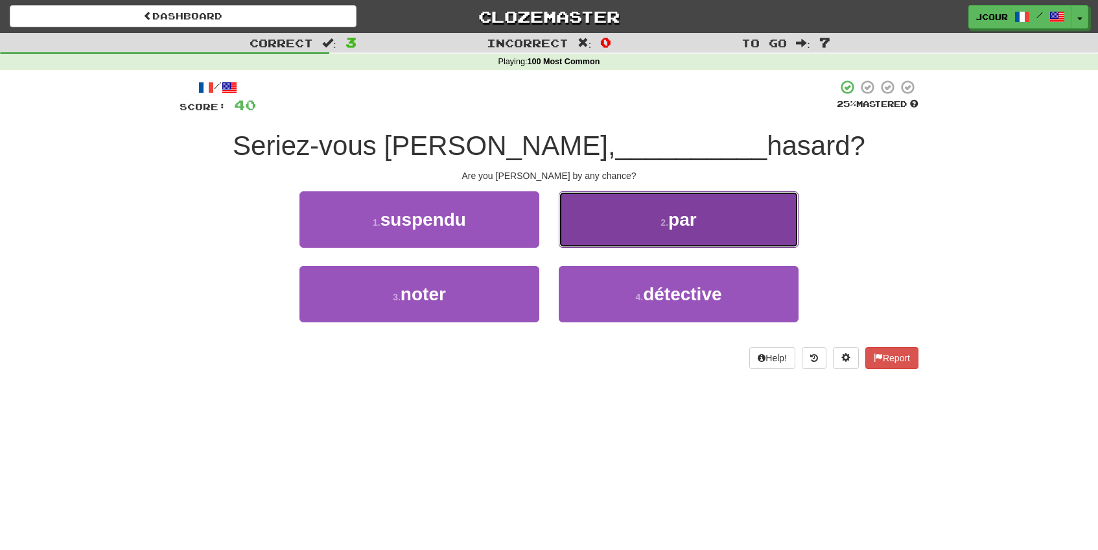
click at [605, 245] on button "2 . par" at bounding box center [679, 219] width 240 height 56
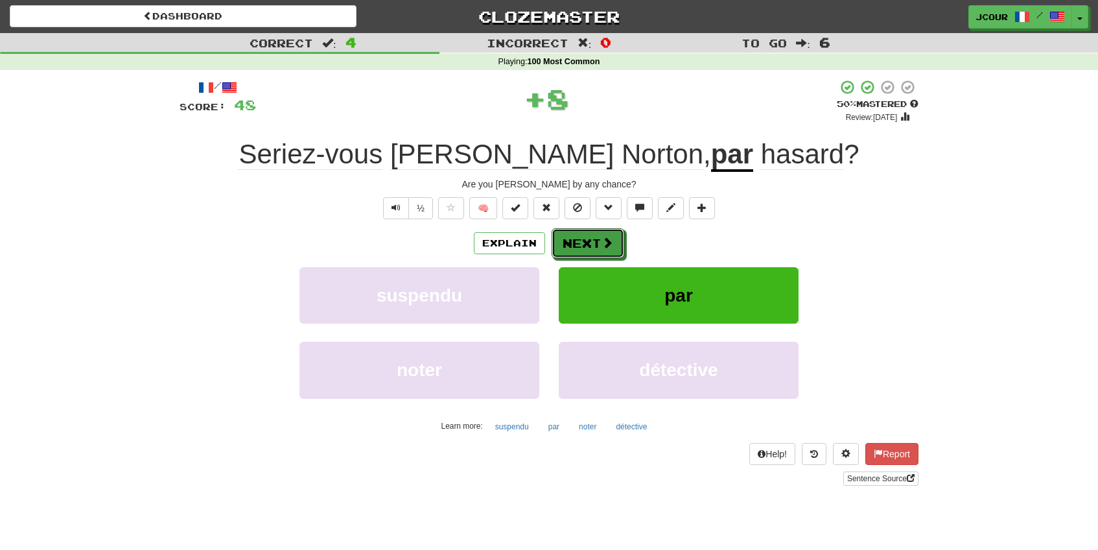
click at [605, 245] on span at bounding box center [608, 243] width 12 height 12
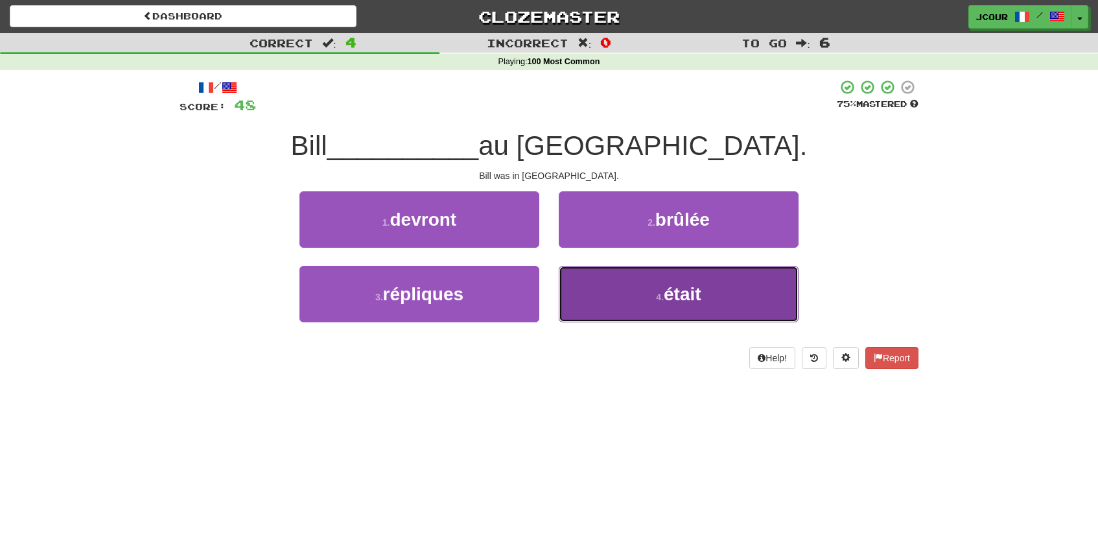
click at [612, 296] on button "4 . était" at bounding box center [679, 294] width 240 height 56
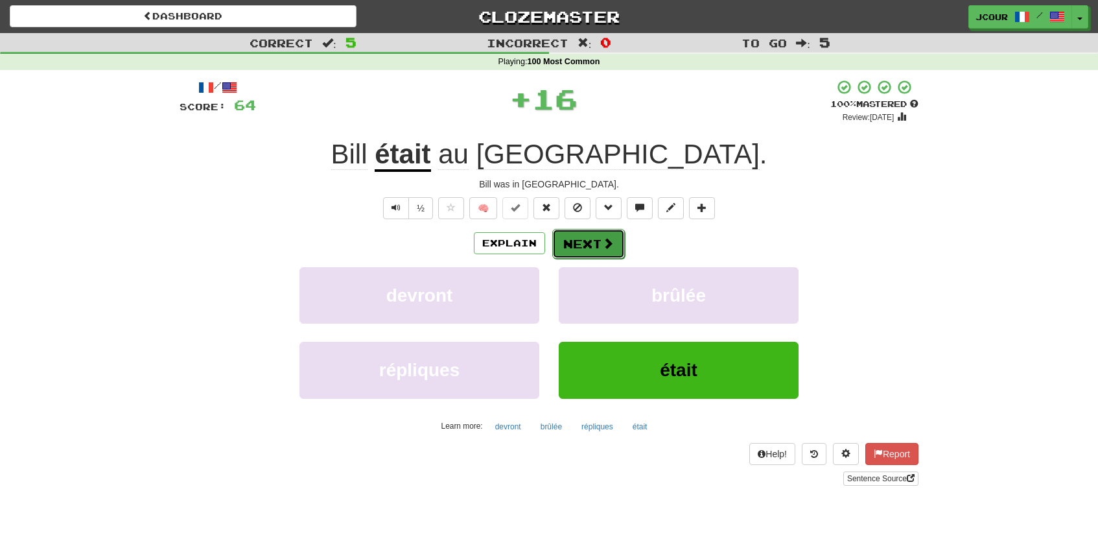
click at [593, 239] on button "Next" at bounding box center [588, 244] width 73 height 30
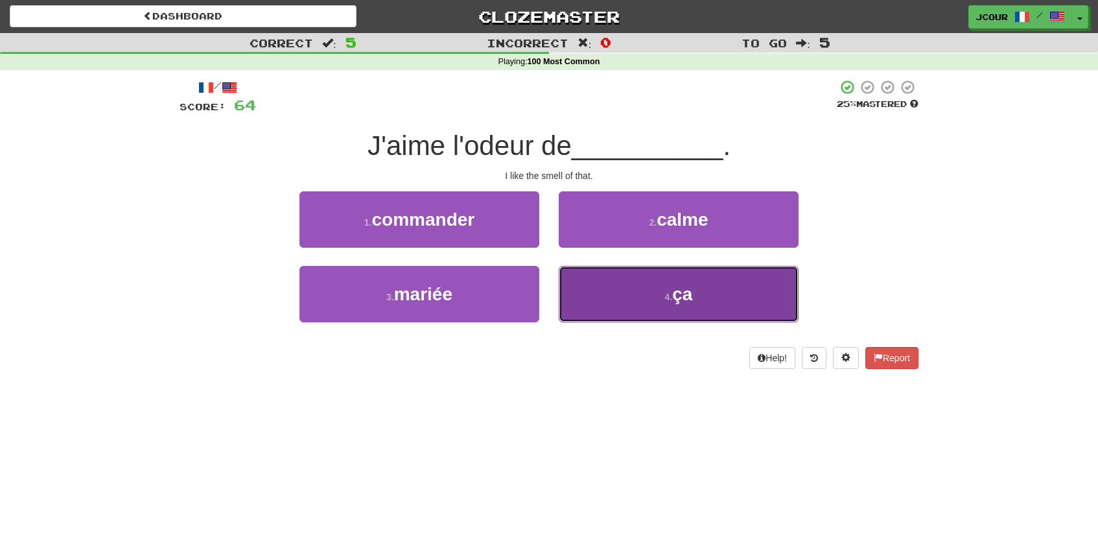
click at [604, 309] on button "4 . ça" at bounding box center [679, 294] width 240 height 56
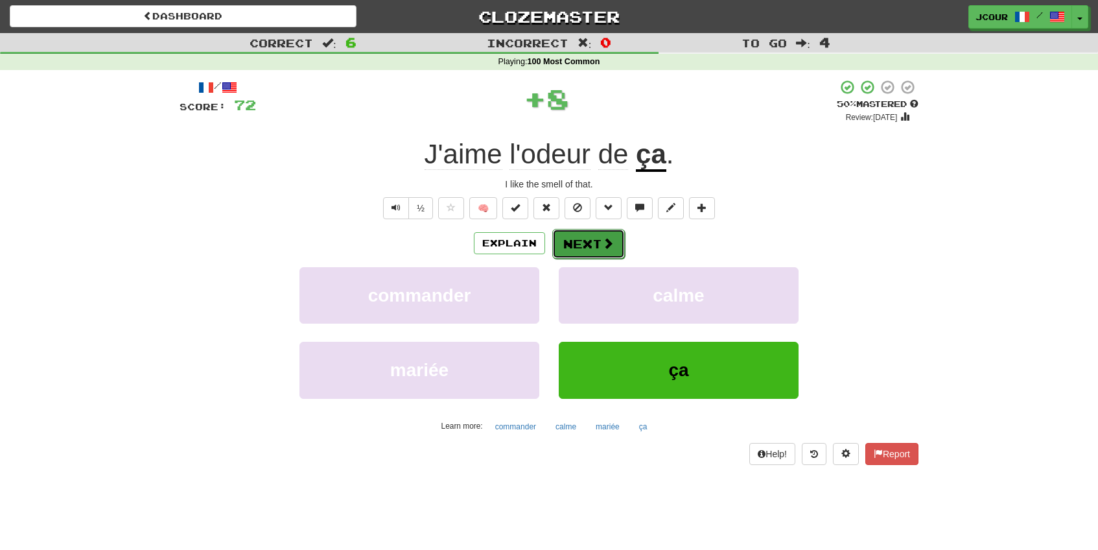
click at [589, 239] on button "Next" at bounding box center [588, 244] width 73 height 30
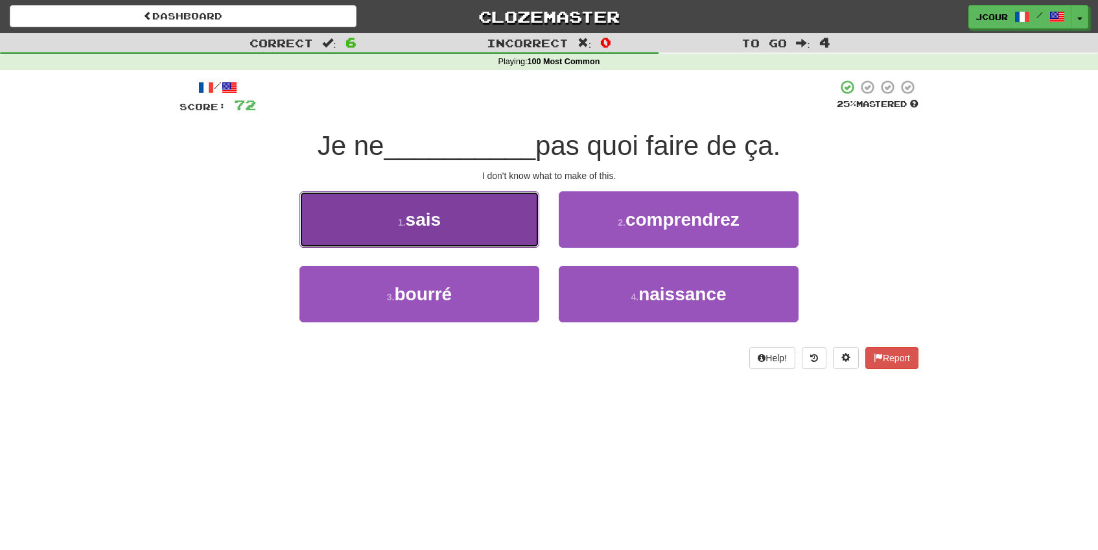
click at [503, 218] on button "1 . [GEOGRAPHIC_DATA]" at bounding box center [420, 219] width 240 height 56
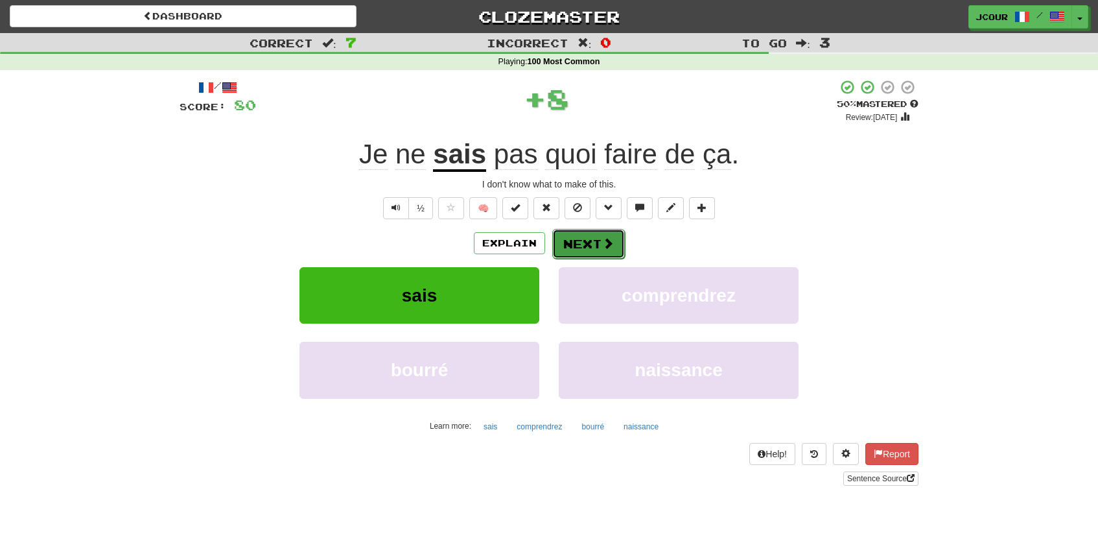
click at [591, 243] on button "Next" at bounding box center [588, 244] width 73 height 30
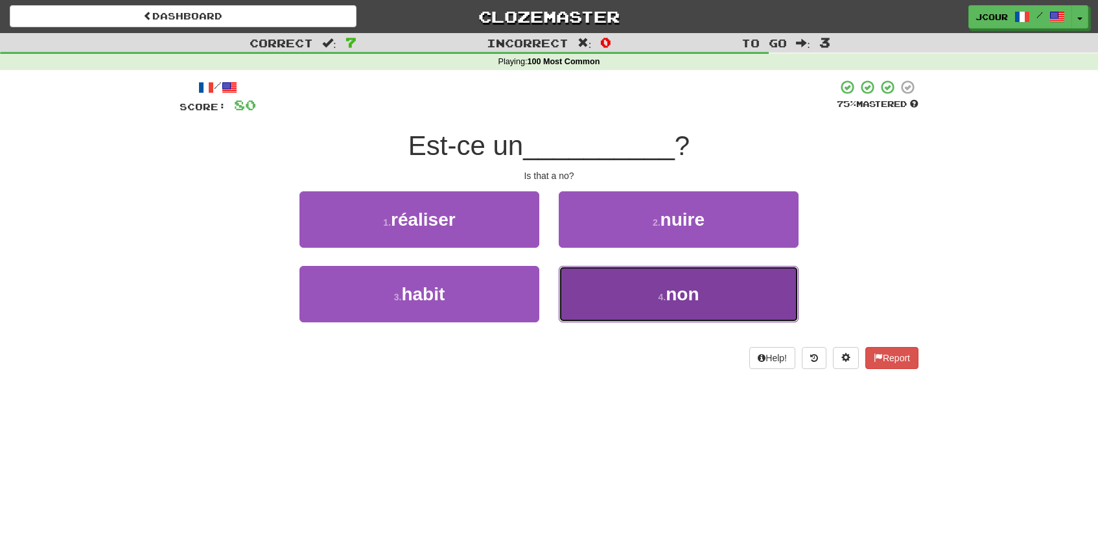
click at [616, 301] on button "4 . non" at bounding box center [679, 294] width 240 height 56
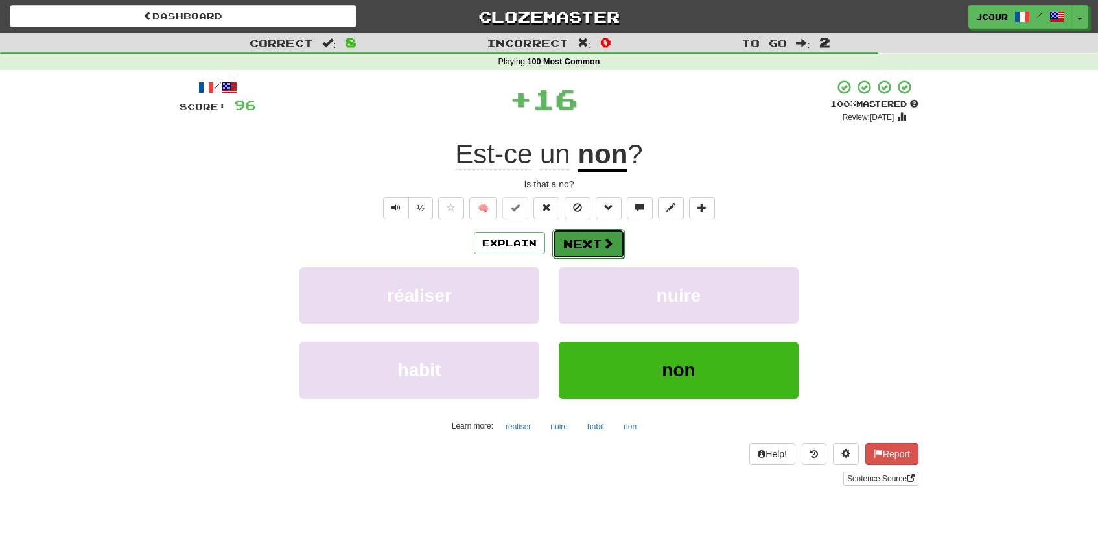
click at [596, 249] on button "Next" at bounding box center [588, 244] width 73 height 30
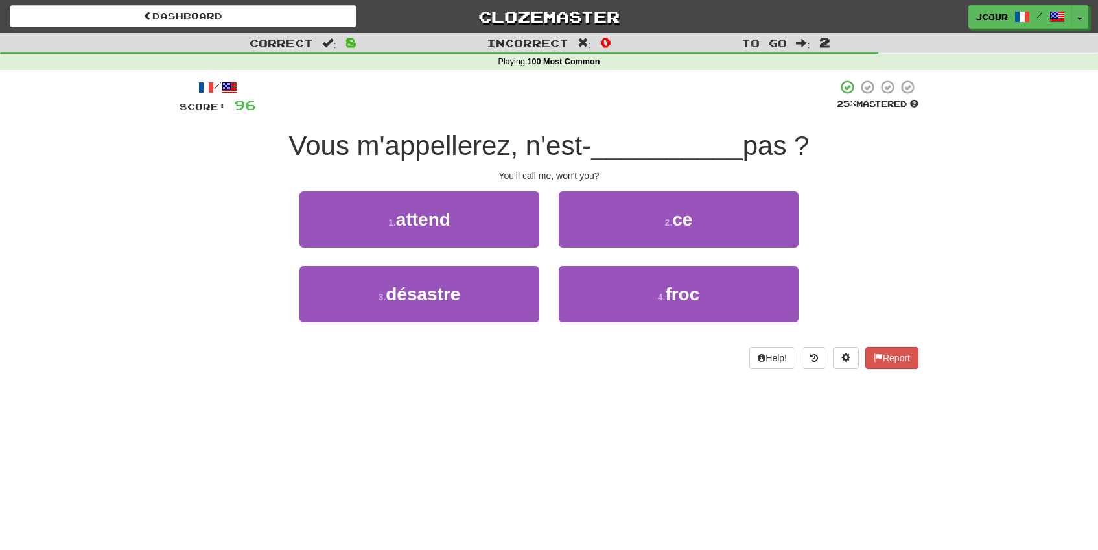
click at [596, 249] on div "2 . ce" at bounding box center [678, 228] width 259 height 75
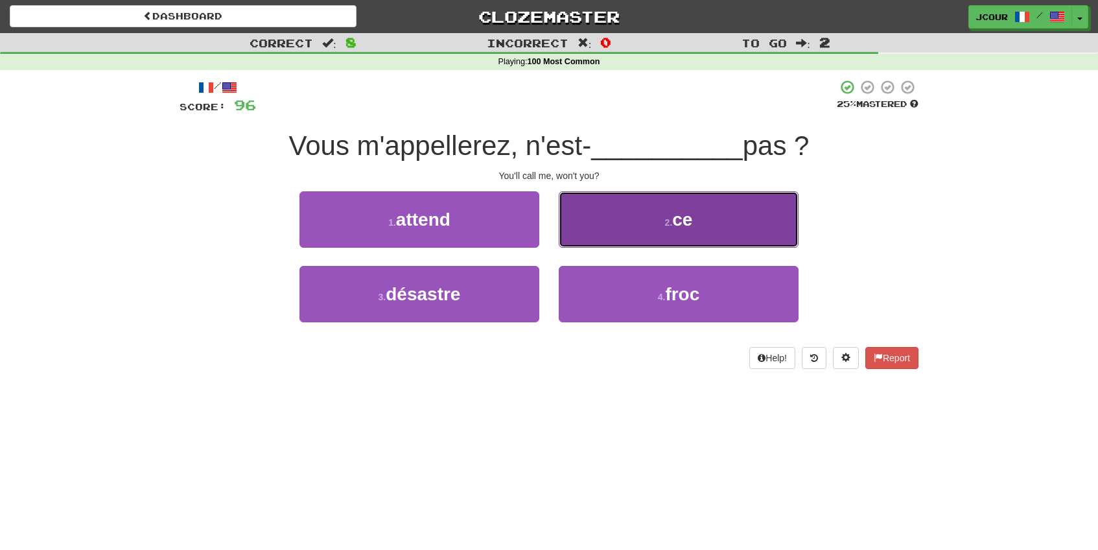
click at [598, 235] on button "2 . ce" at bounding box center [679, 219] width 240 height 56
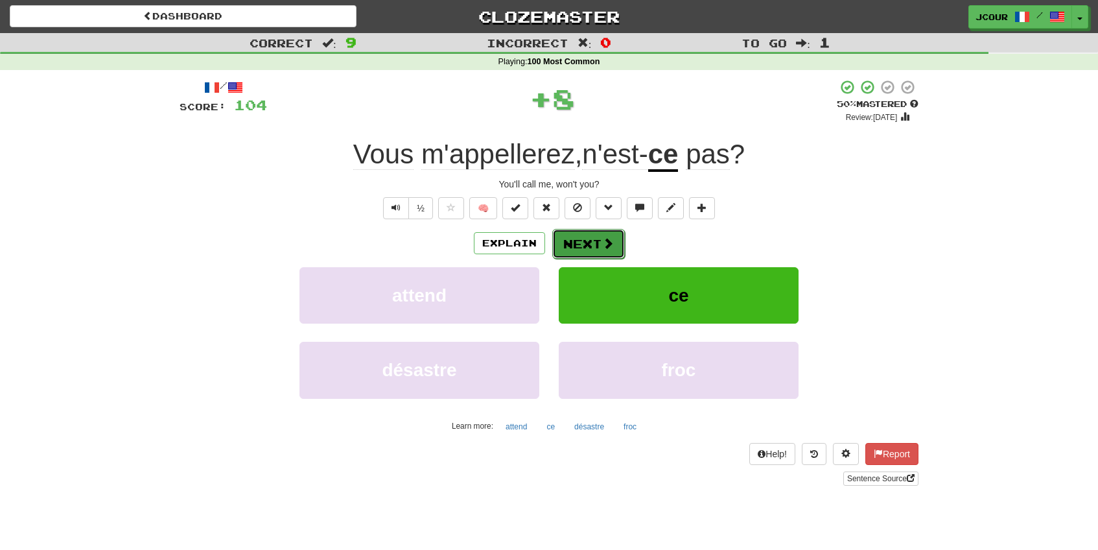
click at [598, 239] on button "Next" at bounding box center [588, 244] width 73 height 30
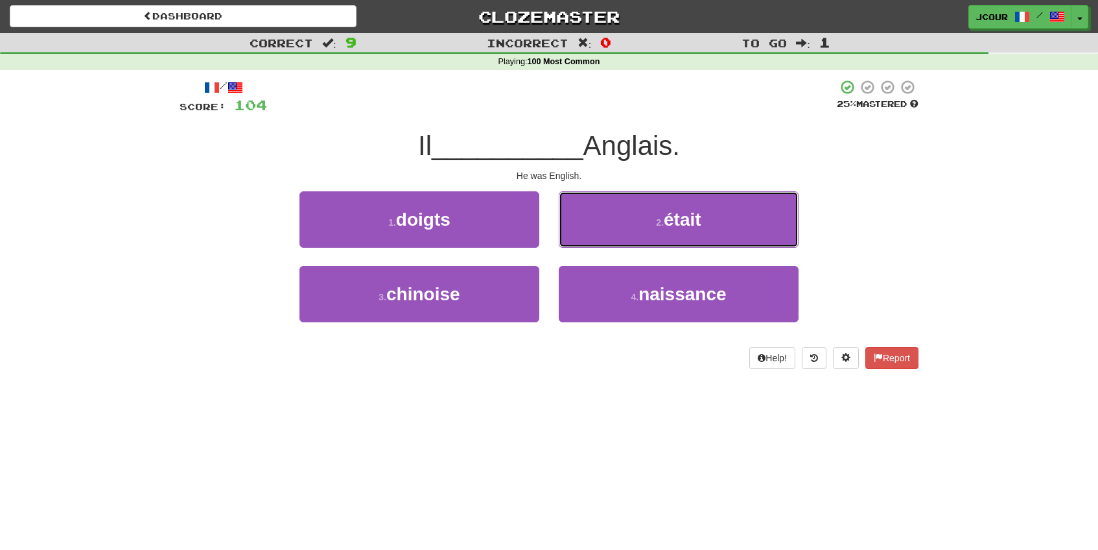
click at [598, 239] on button "2 . était" at bounding box center [679, 219] width 240 height 56
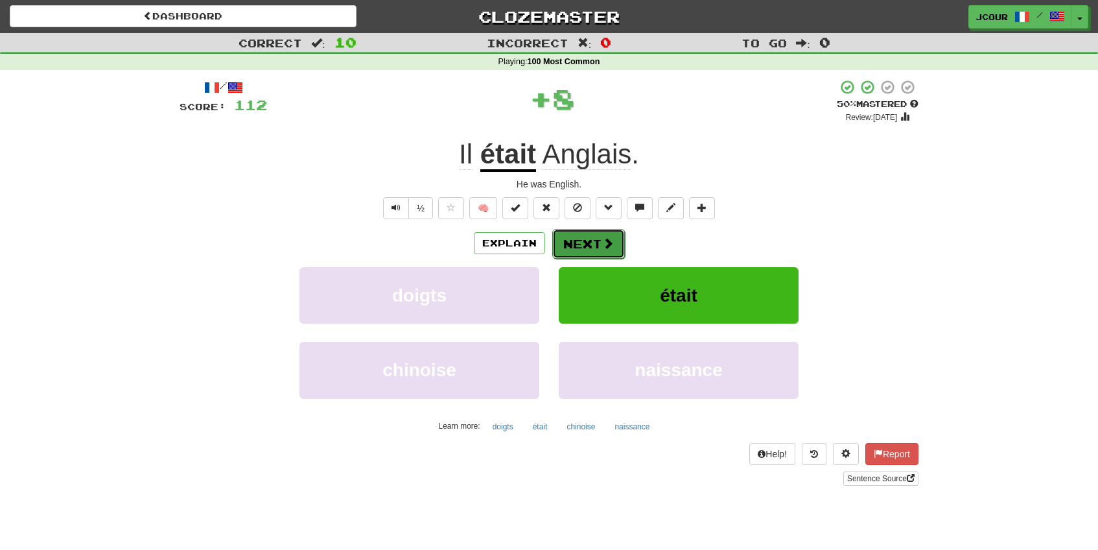
click at [590, 238] on button "Next" at bounding box center [588, 244] width 73 height 30
